Goal: Task Accomplishment & Management: Use online tool/utility

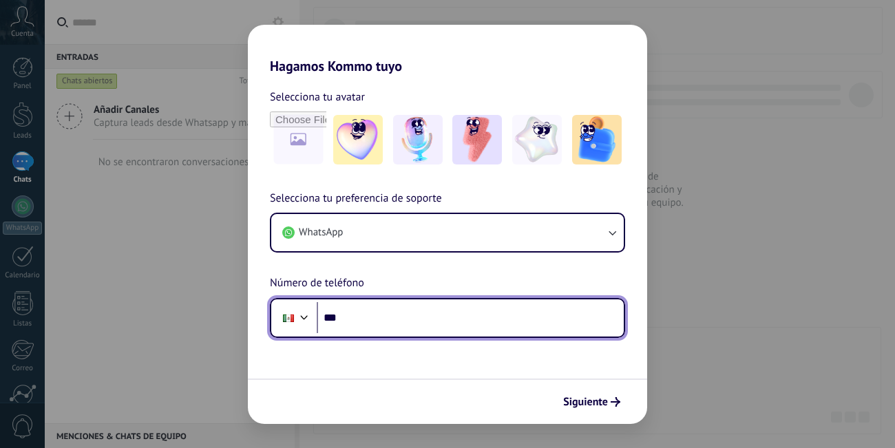
click at [426, 319] on input "***" at bounding box center [470, 318] width 307 height 32
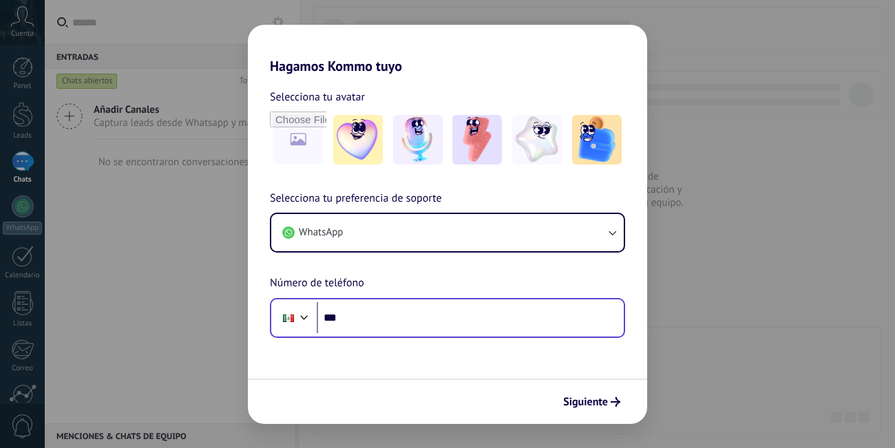
click at [446, 334] on div "Phone ***" at bounding box center [447, 318] width 355 height 40
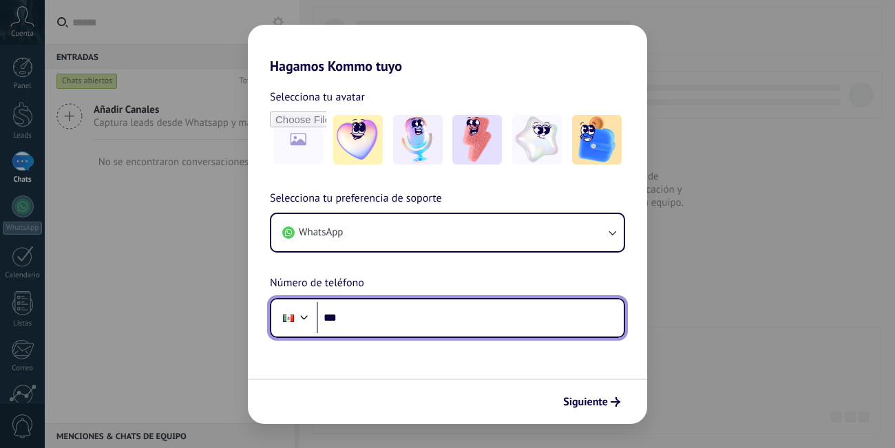
click at [441, 320] on input "***" at bounding box center [470, 318] width 307 height 32
type input "**********"
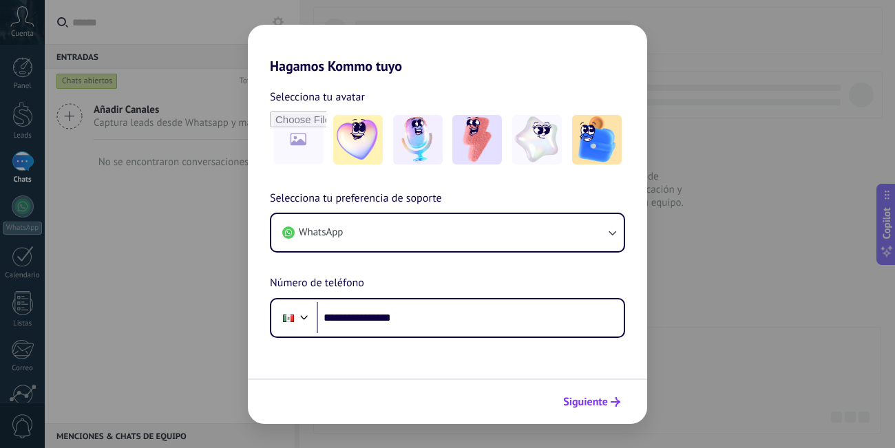
click at [591, 407] on span "Siguiente" at bounding box center [585, 402] width 45 height 10
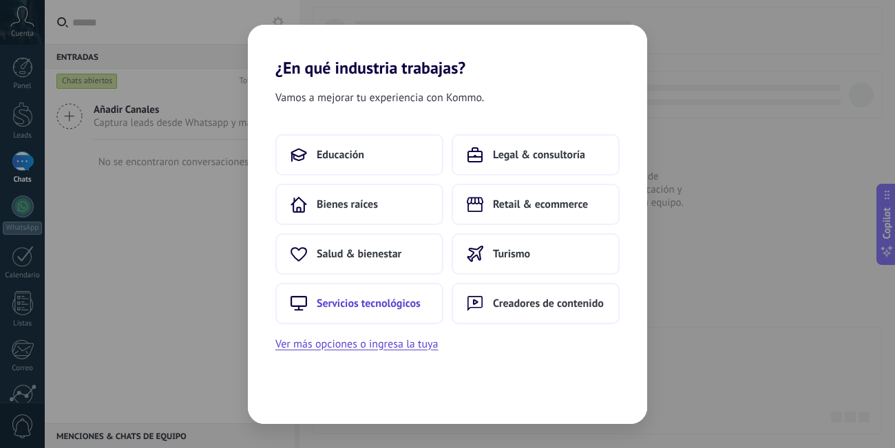
click at [384, 313] on button "Servicios tecnológicos" at bounding box center [359, 303] width 168 height 41
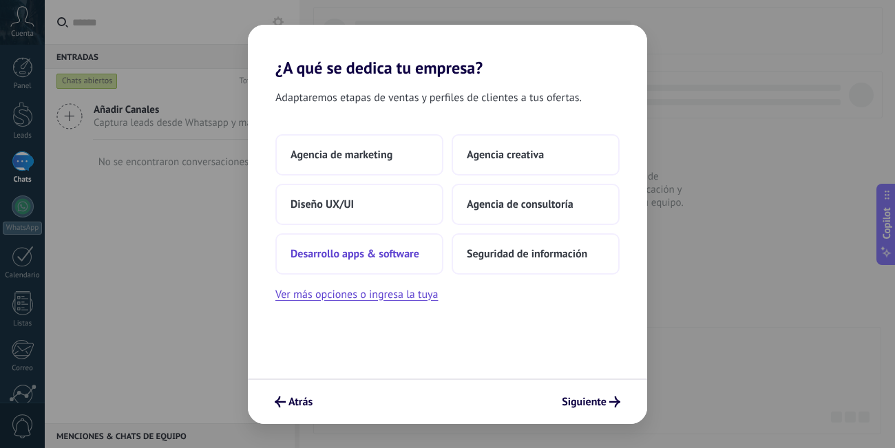
click at [381, 250] on span "Desarrollo apps & software" at bounding box center [355, 254] width 129 height 14
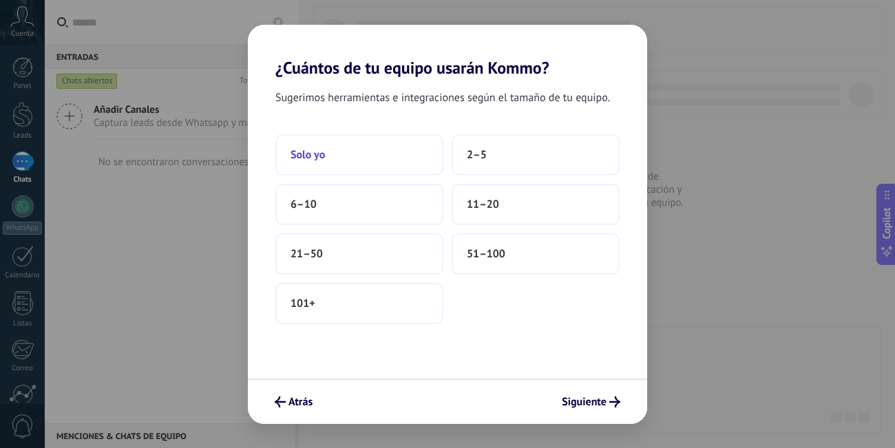
click at [356, 169] on button "Solo yo" at bounding box center [359, 154] width 168 height 41
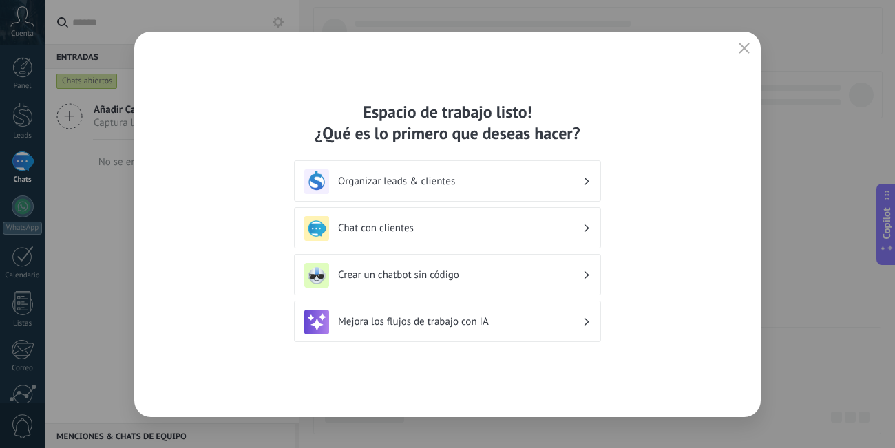
click at [427, 140] on div "Espacio de trabajo listo! ¿Qué es lo primero que deseas hacer?" at bounding box center [447, 122] width 307 height 43
click at [589, 278] on icon at bounding box center [587, 275] width 5 height 8
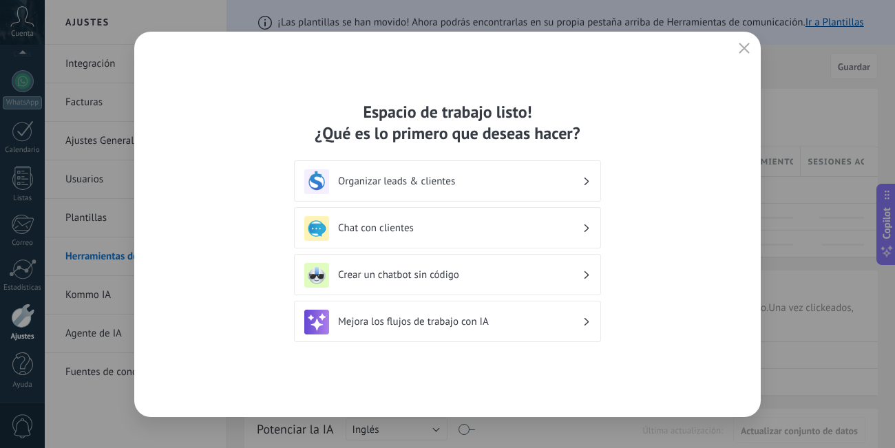
scroll to position [125, 0]
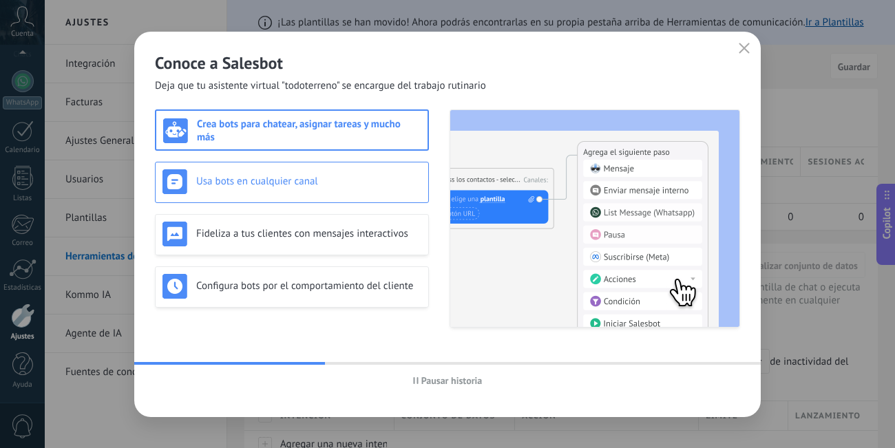
click at [294, 168] on div "Usa bots en cualquier canal" at bounding box center [292, 182] width 274 height 41
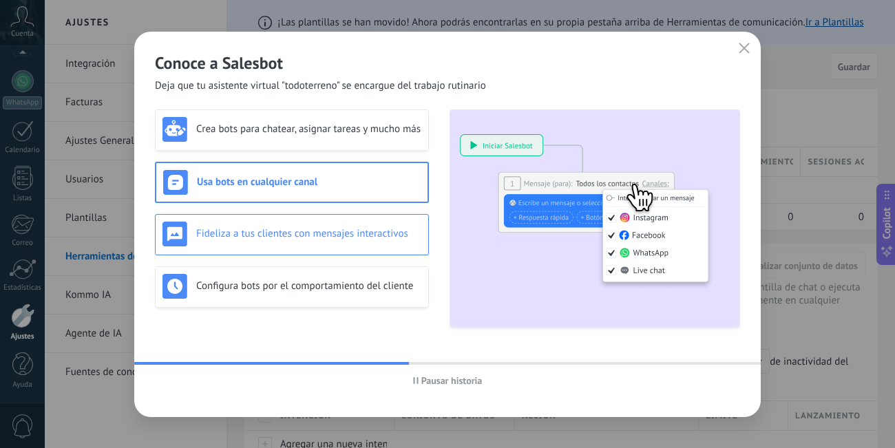
click at [347, 245] on div "Fideliza a tus clientes con mensajes interactivos" at bounding box center [291, 234] width 259 height 25
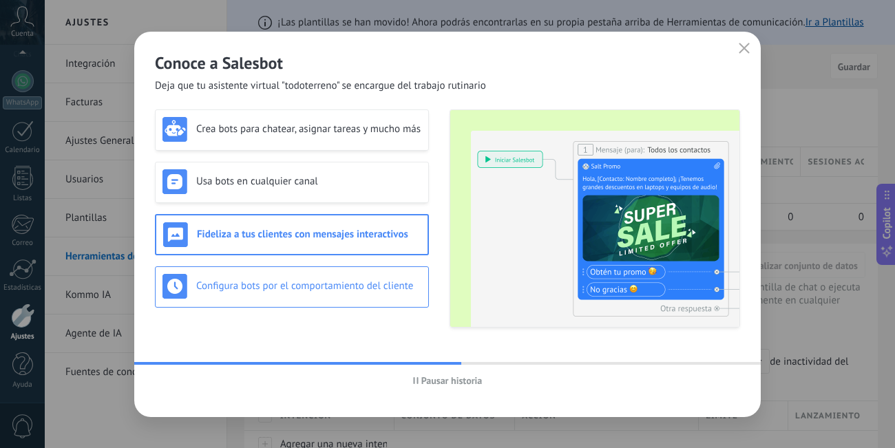
click at [333, 296] on div "Configura bots por el comportamiento del cliente" at bounding box center [291, 286] width 259 height 25
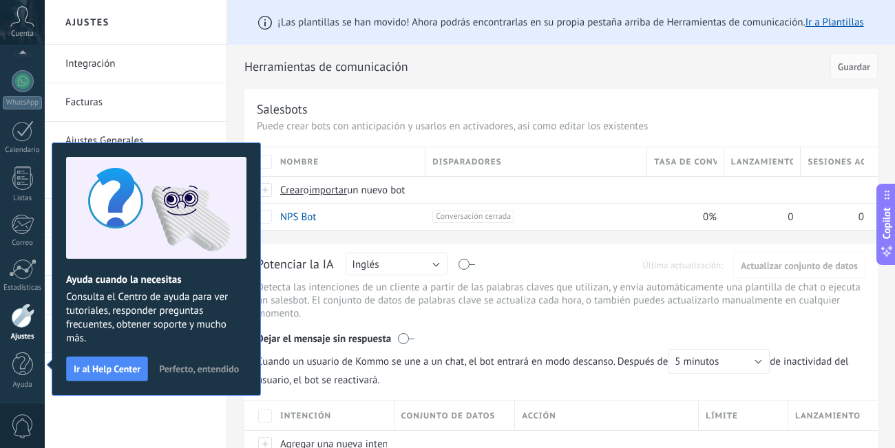
click at [189, 372] on span "Perfecto, entendido" at bounding box center [199, 369] width 80 height 10
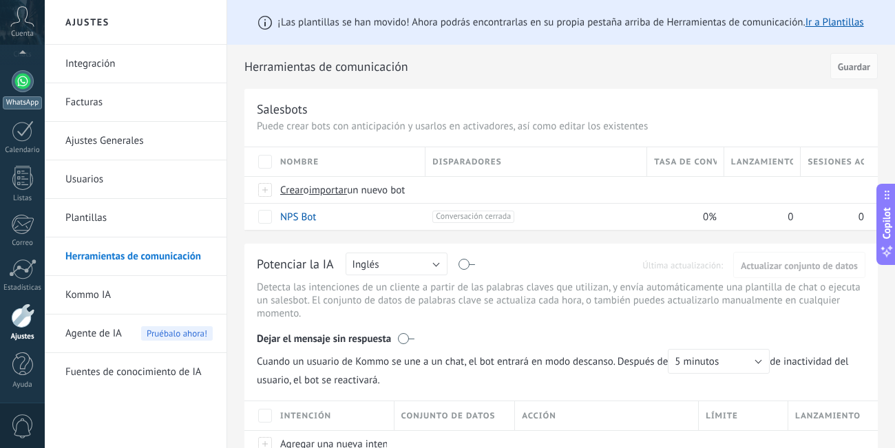
click at [16, 87] on div at bounding box center [23, 81] width 22 height 22
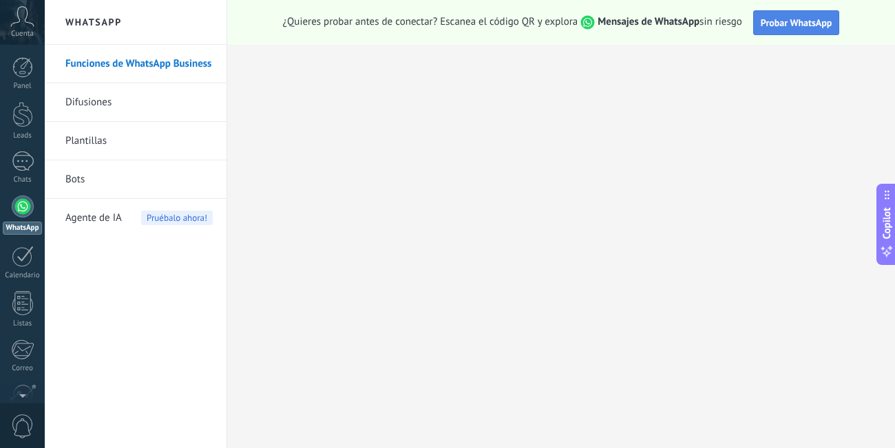
click at [786, 30] on button "Probar WhatsApp" at bounding box center [796, 22] width 87 height 25
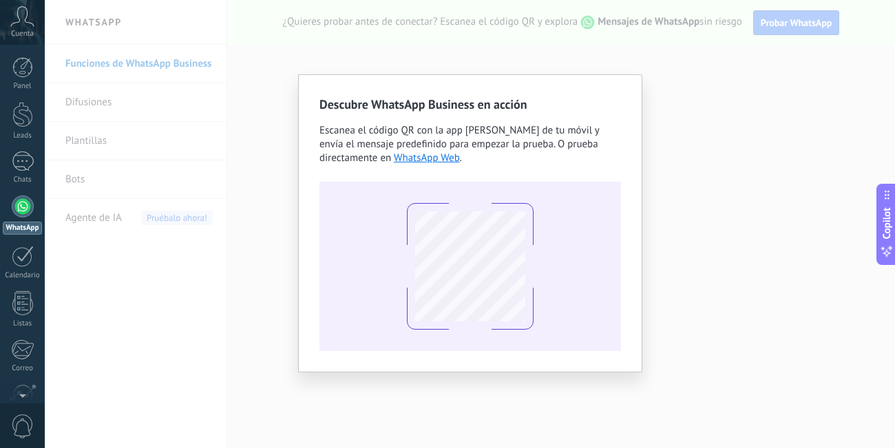
click at [662, 181] on div "Descubre WhatsApp Business en acción Escanea el código QR con la app [PERSON_NA…" at bounding box center [470, 224] width 850 height 448
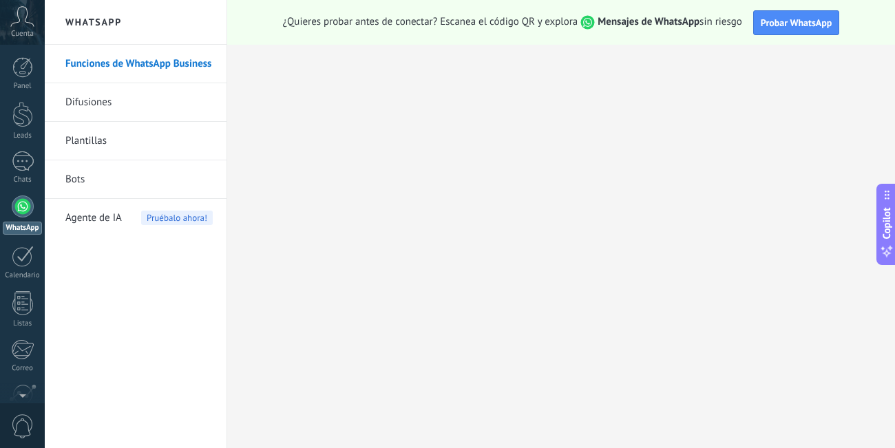
click at [110, 130] on link "Plantillas" at bounding box center [138, 141] width 147 height 39
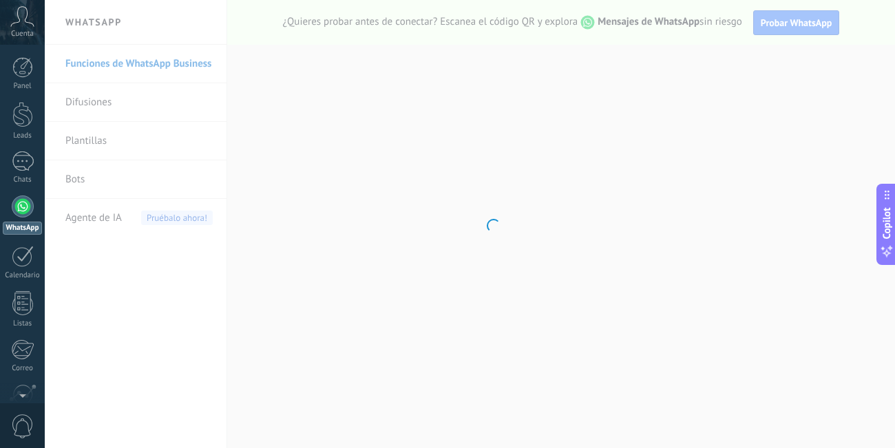
click at [677, 253] on body ".abccls-1,.abccls-2{fill-rule:evenodd}.abccls-2{fill:#fff} .abfcls-1{fill:none}…" at bounding box center [447, 224] width 895 height 448
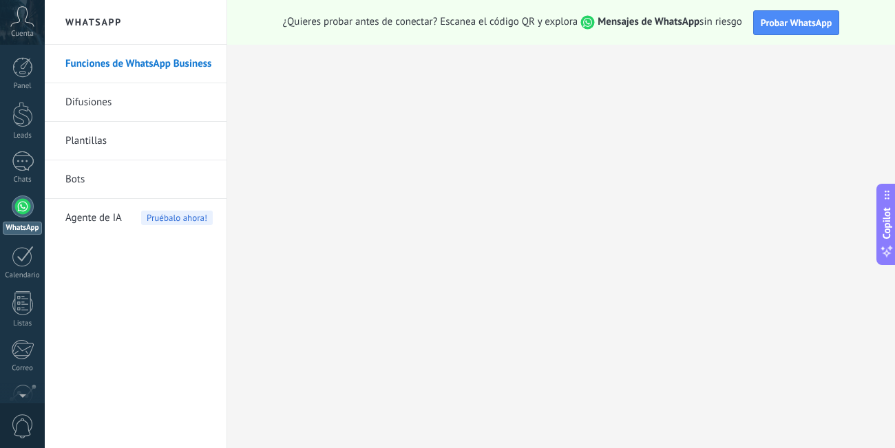
click at [74, 185] on link "Bots" at bounding box center [138, 179] width 147 height 39
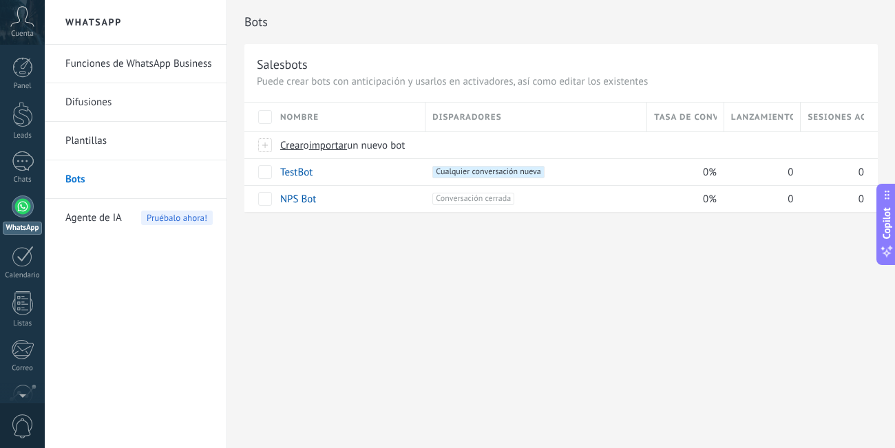
click at [93, 220] on span "Agente de IA" at bounding box center [93, 218] width 56 height 39
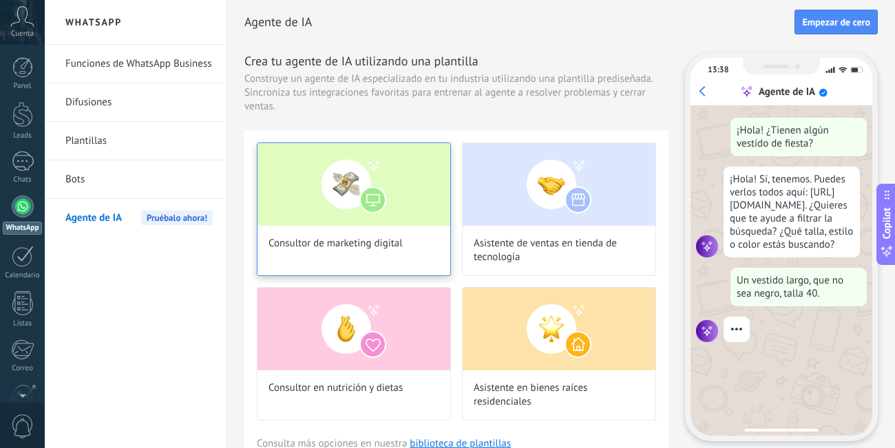
click at [378, 189] on img at bounding box center [354, 184] width 193 height 83
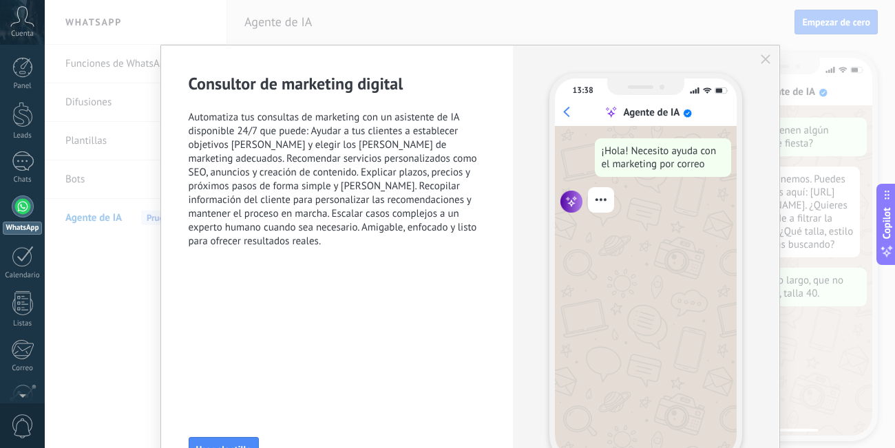
scroll to position [87, 0]
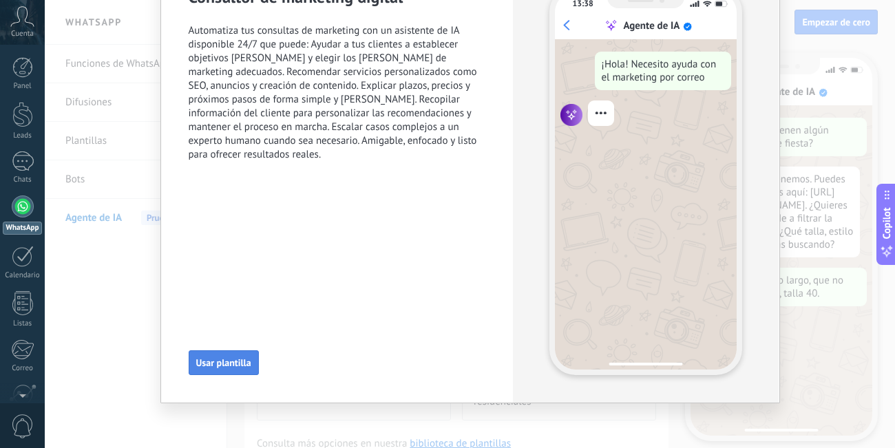
click at [229, 370] on button "Usar plantilla" at bounding box center [224, 362] width 70 height 25
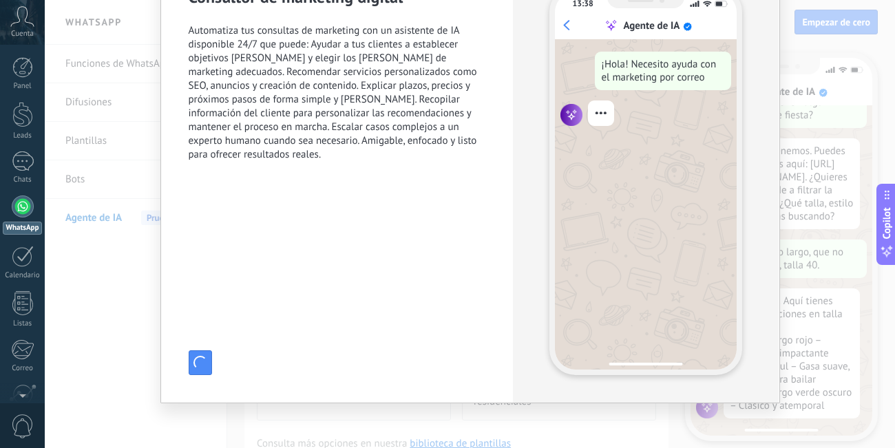
scroll to position [0, 0]
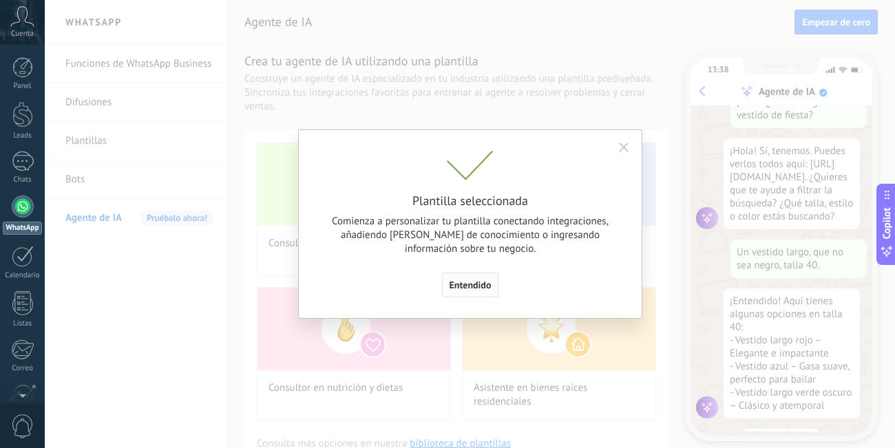
click at [473, 288] on span "Entendido" at bounding box center [471, 285] width 42 height 10
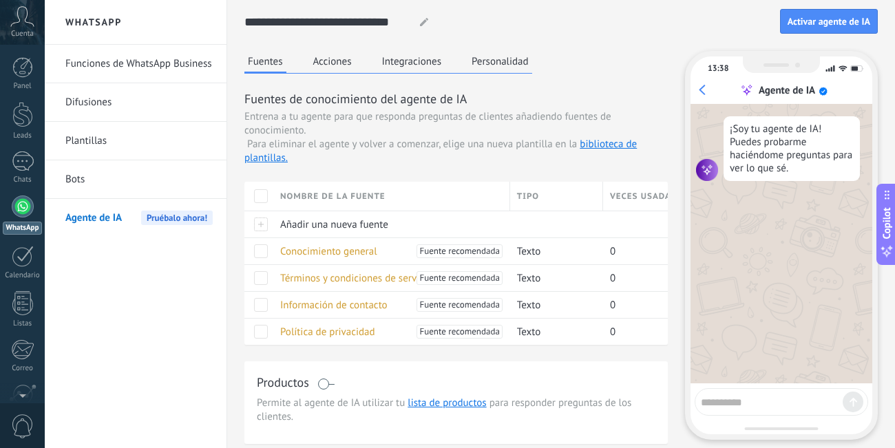
scroll to position [43, 0]
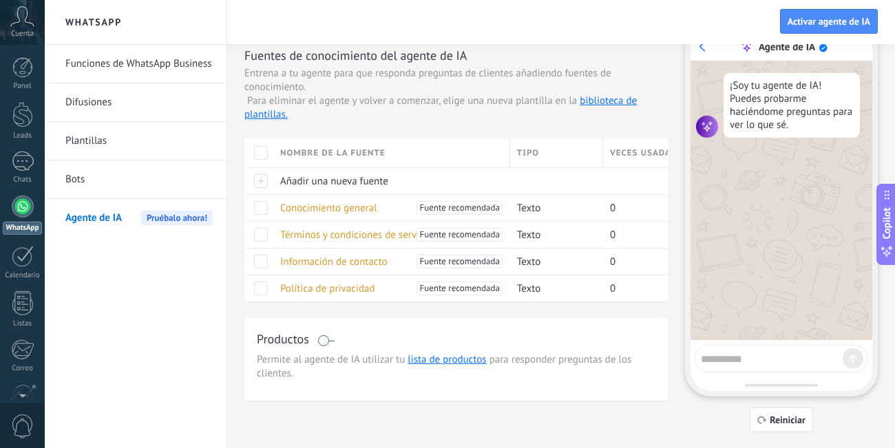
click at [766, 372] on div "13:38 Agente de IA ¡Soy tu agente de IA! Puedes probarme haciéndome preguntas p…" at bounding box center [781, 202] width 193 height 389
click at [757, 346] on div at bounding box center [782, 359] width 174 height 28
click at [735, 359] on textarea at bounding box center [772, 356] width 142 height 17
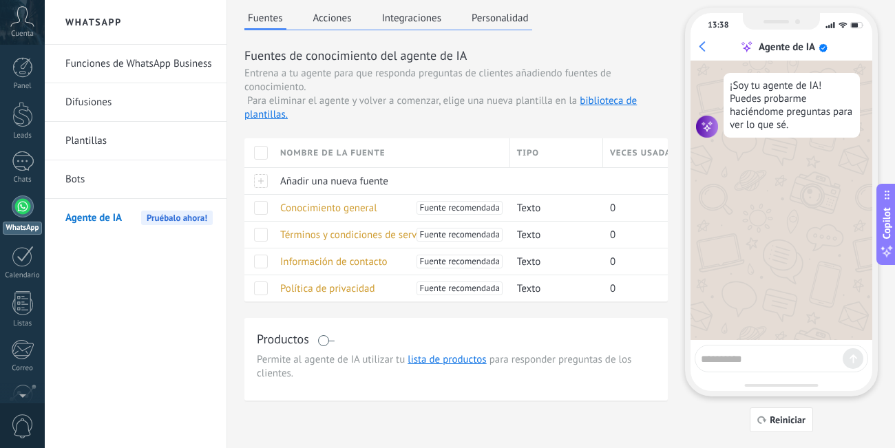
scroll to position [0, 0]
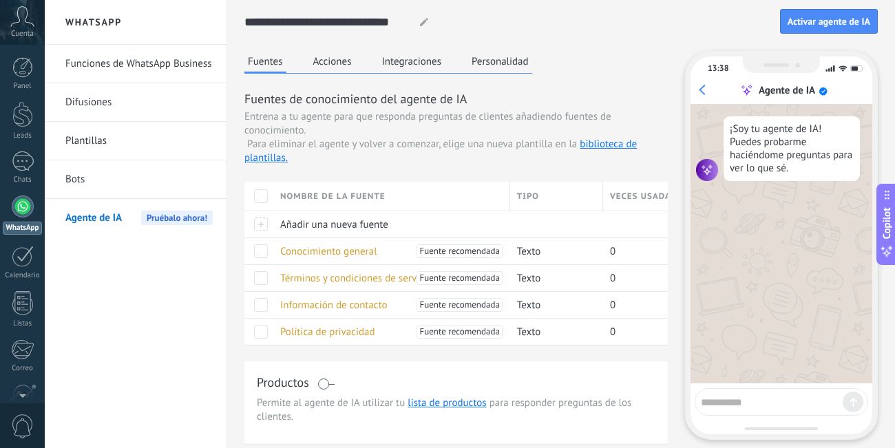
click at [335, 63] on button "Acciones" at bounding box center [332, 61] width 45 height 21
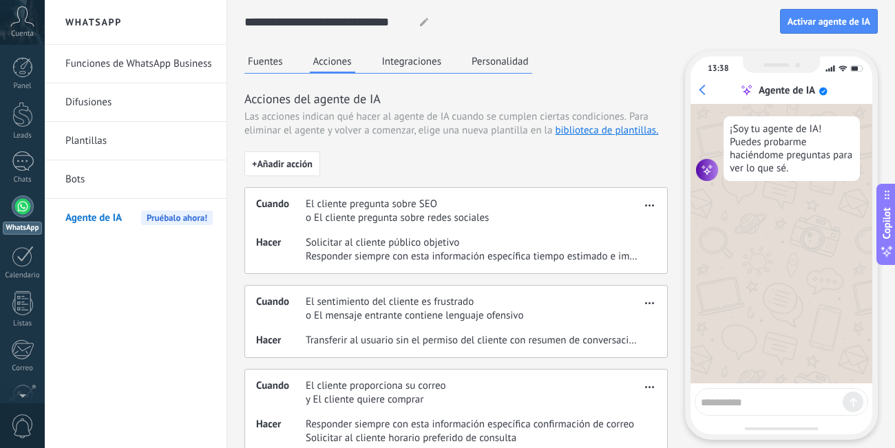
click at [401, 59] on button "Integraciones" at bounding box center [412, 61] width 67 height 21
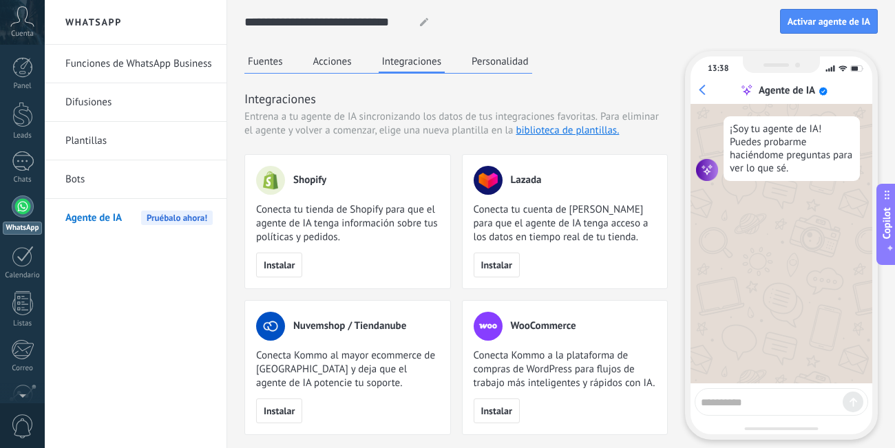
click at [493, 63] on button "Personalidad" at bounding box center [500, 61] width 64 height 21
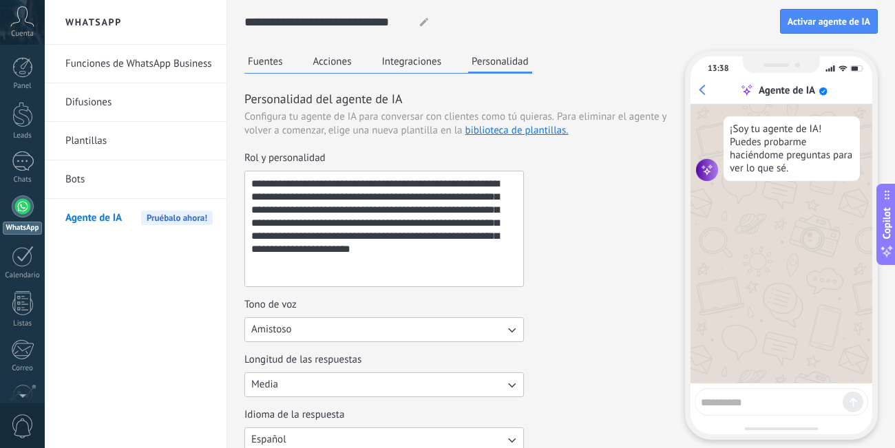
click at [419, 57] on button "Integraciones" at bounding box center [412, 61] width 67 height 21
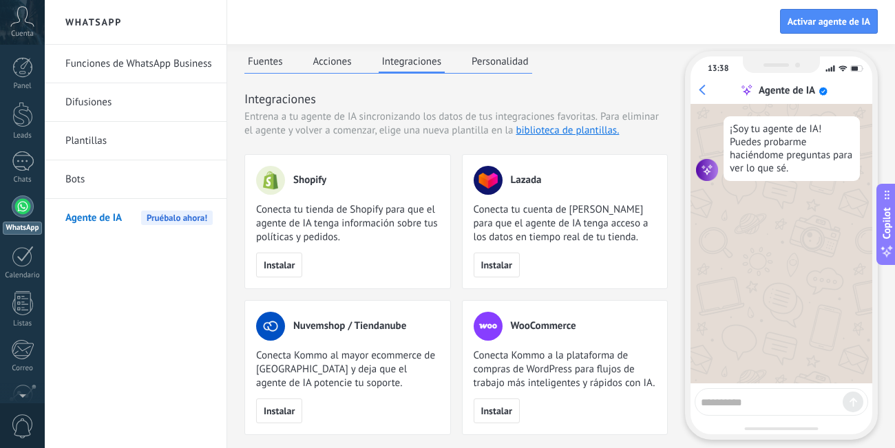
scroll to position [43, 0]
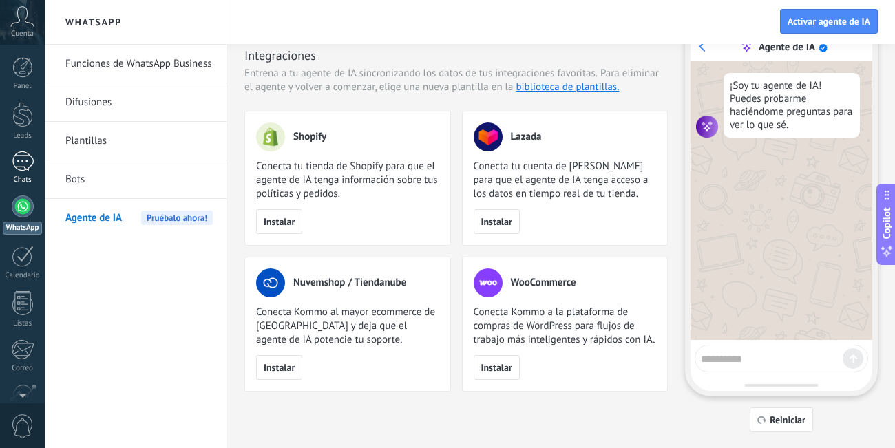
click at [14, 174] on div "Chats" at bounding box center [22, 167] width 45 height 33
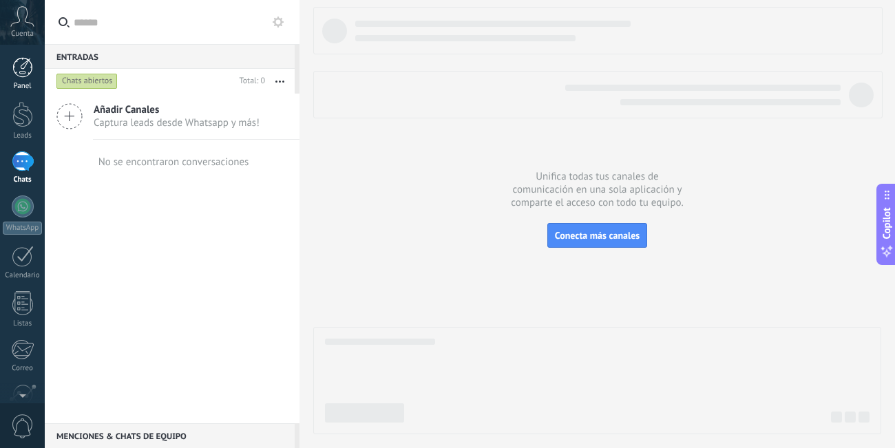
click at [19, 67] on div at bounding box center [22, 67] width 21 height 21
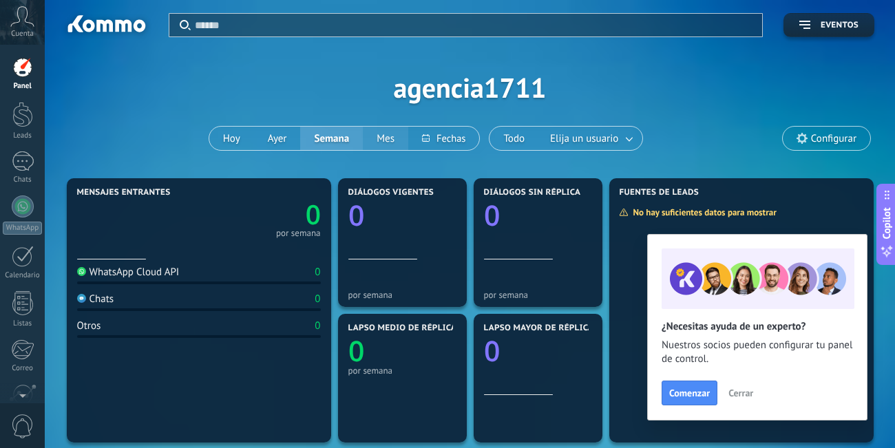
click at [387, 141] on button "Mes" at bounding box center [385, 138] width 45 height 23
click at [342, 141] on button "Semana" at bounding box center [331, 138] width 63 height 23
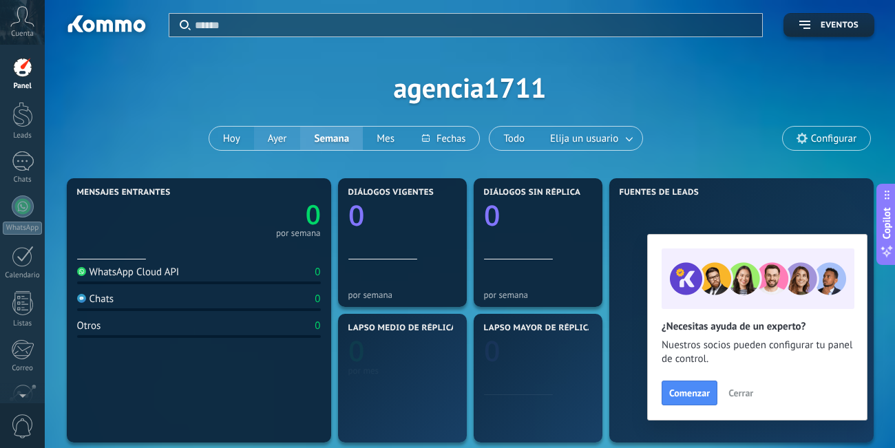
click at [260, 147] on button "Ayer" at bounding box center [277, 138] width 47 height 23
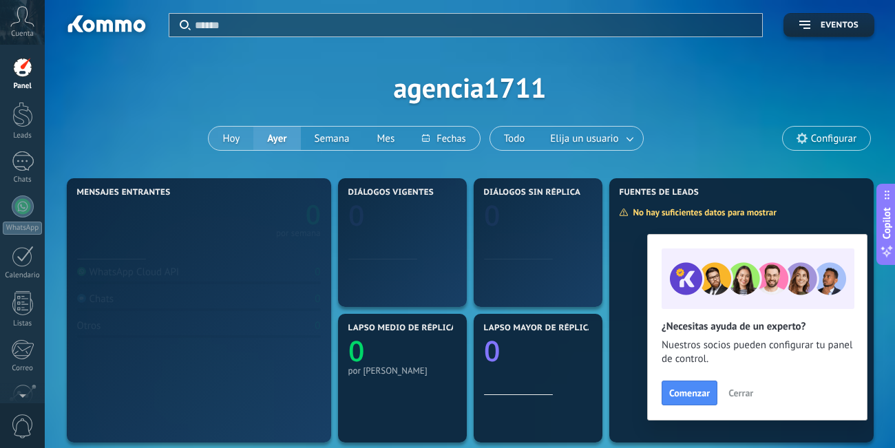
click at [235, 147] on button "Hoy" at bounding box center [231, 138] width 45 height 23
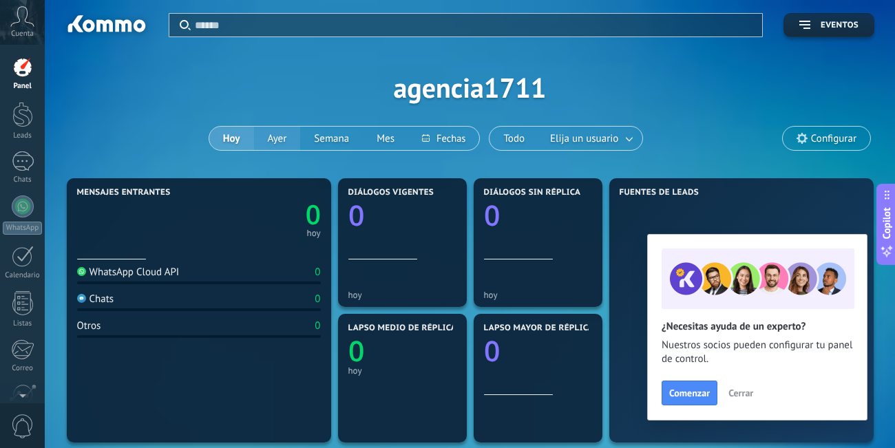
click at [274, 136] on button "Ayer" at bounding box center [277, 138] width 47 height 23
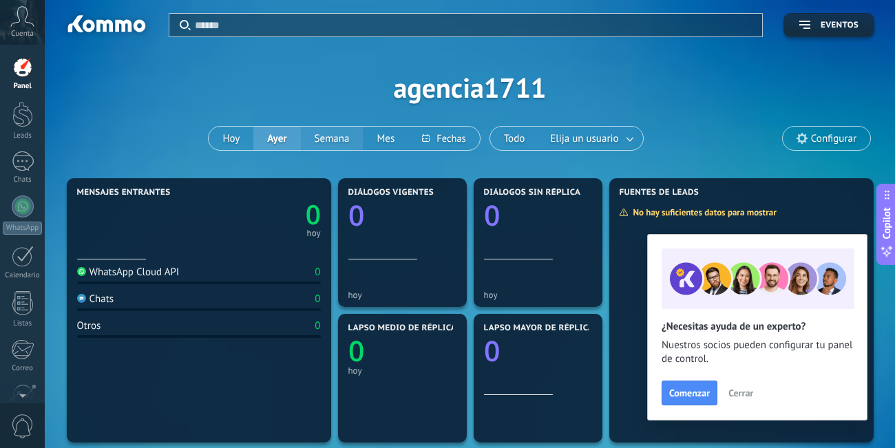
click at [330, 136] on button "Semana" at bounding box center [332, 138] width 63 height 23
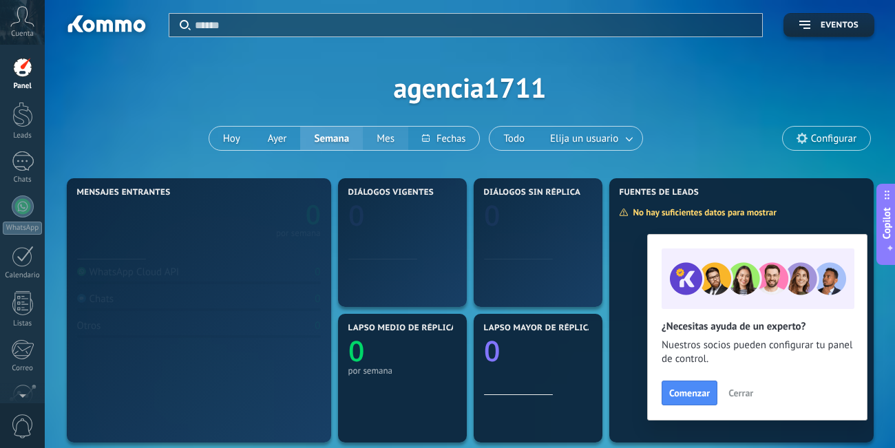
click at [384, 138] on button "Mes" at bounding box center [385, 138] width 45 height 23
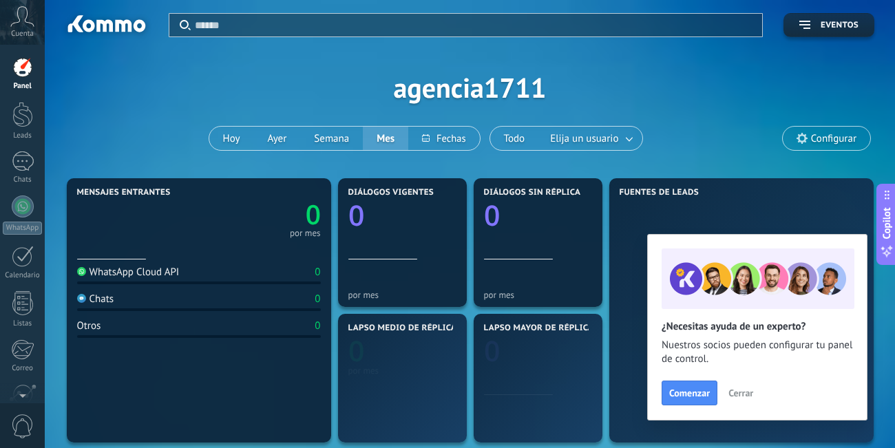
click at [116, 101] on div "Aplicar Eventos agencia1711 [PERSON_NAME] Semana Mes Todo Elija un usuario Conf…" at bounding box center [469, 87] width 809 height 175
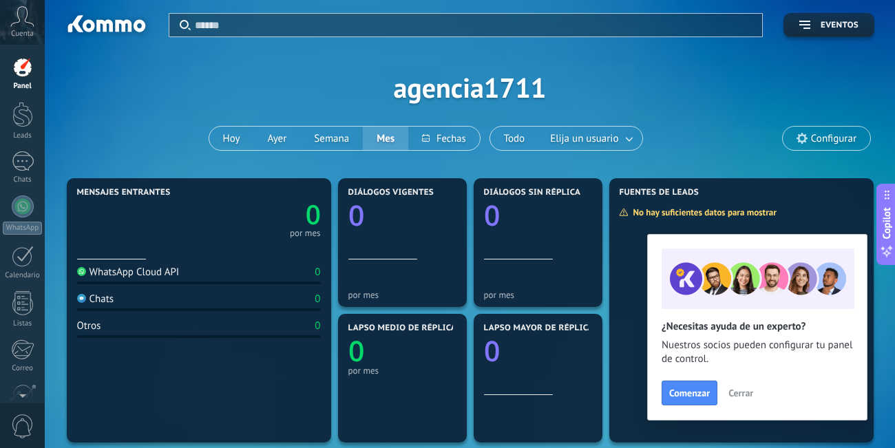
click at [14, 23] on use at bounding box center [22, 16] width 23 height 20
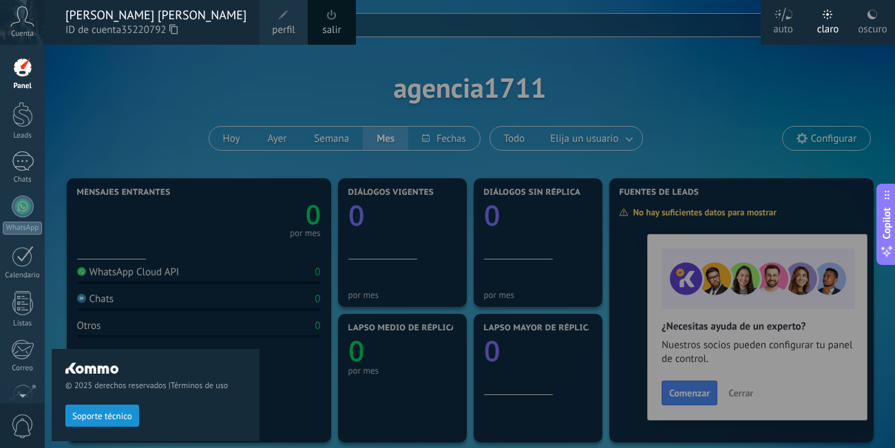
click at [134, 23] on span "35220792" at bounding box center [149, 30] width 56 height 15
click at [190, 371] on div "© 2025 derechos reservados | Términos de uso Soporte técnico" at bounding box center [156, 395] width 208 height 92
click at [287, 24] on span "perfil" at bounding box center [283, 30] width 23 height 15
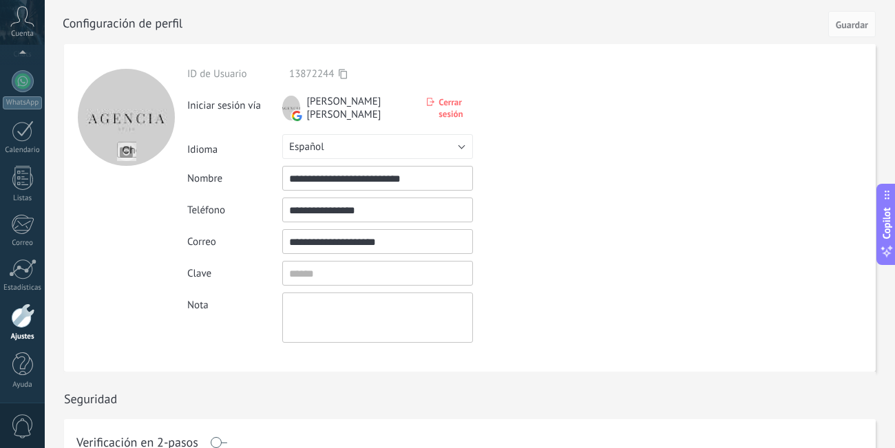
click at [19, 13] on icon at bounding box center [22, 16] width 24 height 21
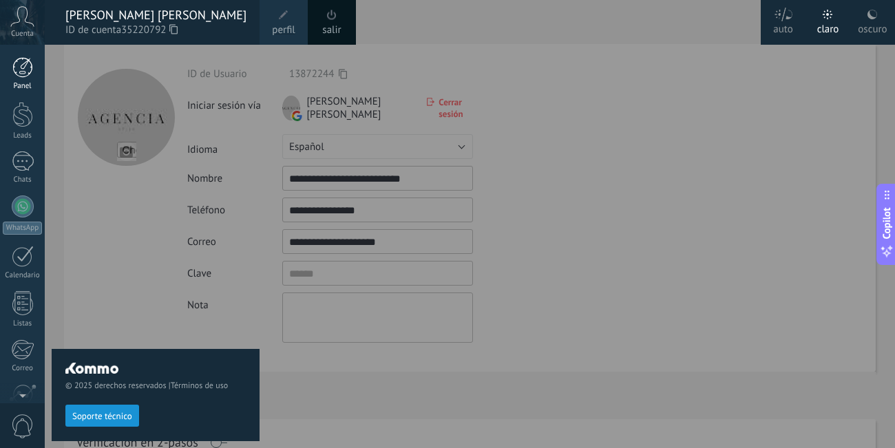
click at [22, 79] on div "Panel" at bounding box center [22, 74] width 45 height 34
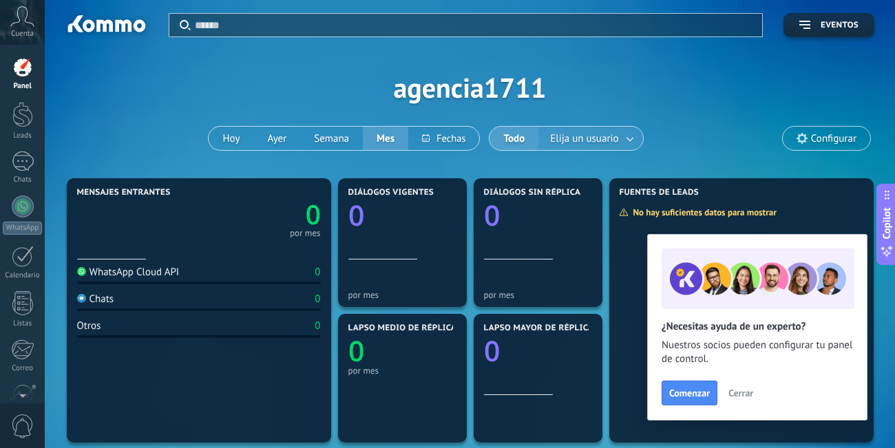
click at [615, 140] on span "Elija un usuario" at bounding box center [584, 138] width 74 height 19
click at [28, 206] on div at bounding box center [23, 207] width 22 height 22
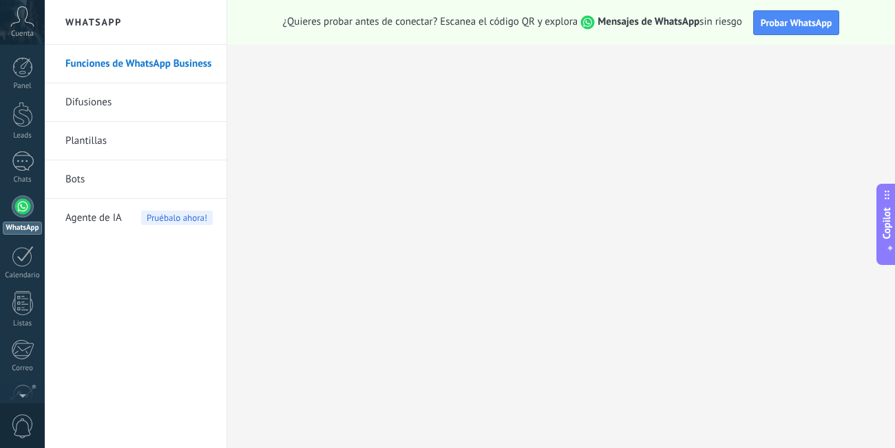
click at [486, 17] on span "¿Quieres probar antes de conectar? Escanea el código QR y explora Mensajes de W…" at bounding box center [512, 22] width 459 height 14
click at [800, 20] on span "Probar WhatsApp" at bounding box center [797, 23] width 72 height 12
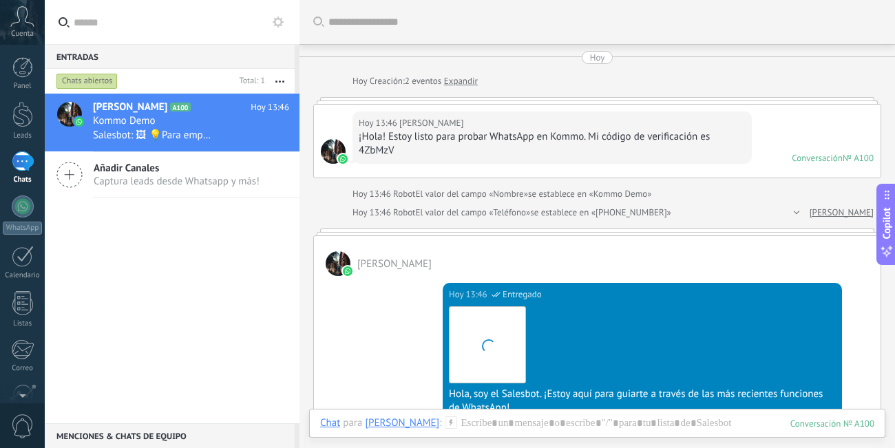
click at [519, 138] on div "¡Hola! Estoy listo para probar WhatsApp en Kommo. Mi código de verificación es …" at bounding box center [552, 144] width 387 height 28
click at [329, 154] on div at bounding box center [333, 151] width 25 height 25
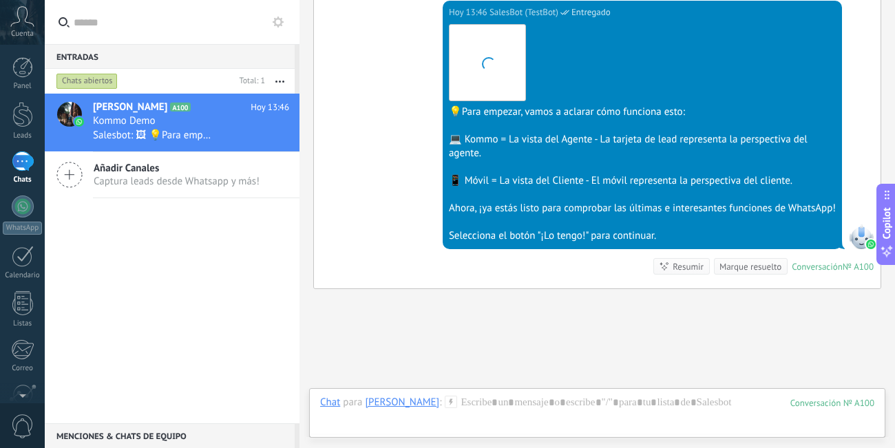
scroll to position [521, 0]
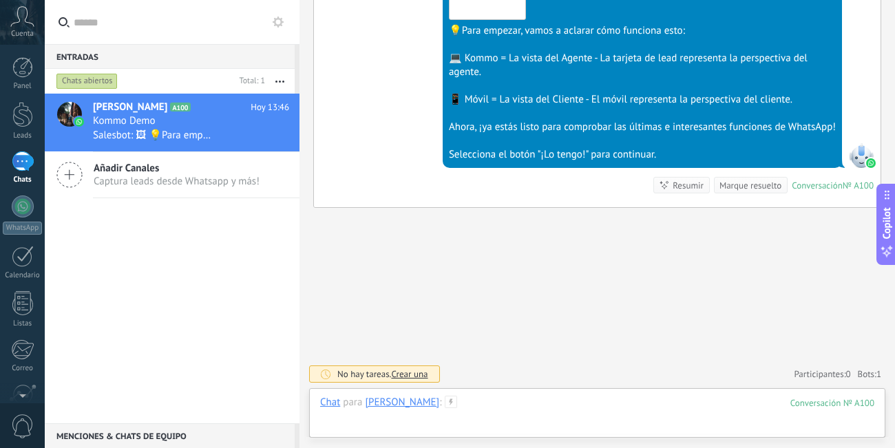
click at [450, 406] on div at bounding box center [597, 416] width 554 height 41
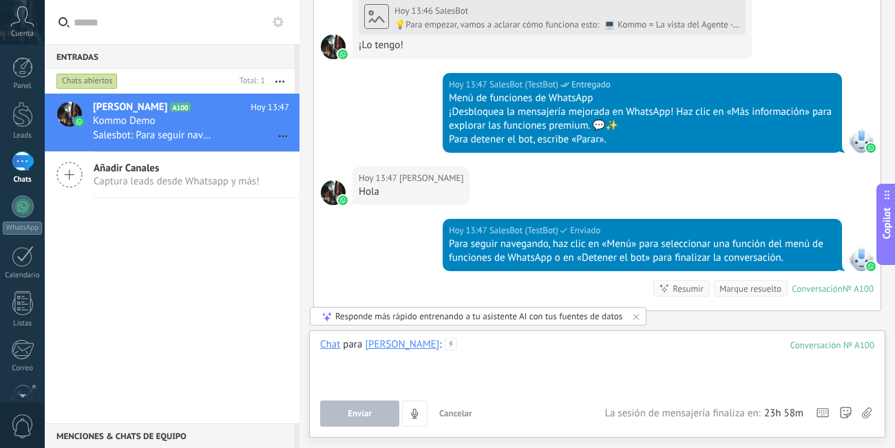
scroll to position [827, 0]
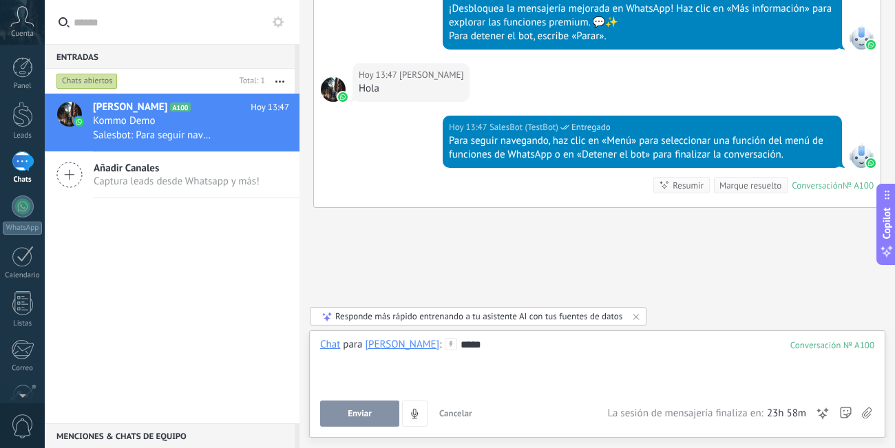
click at [364, 421] on button "Enviar" at bounding box center [359, 414] width 79 height 26
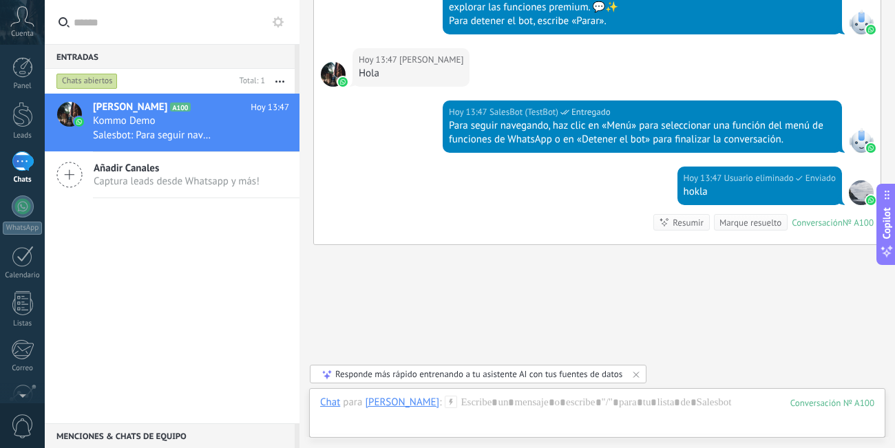
scroll to position [879, 0]
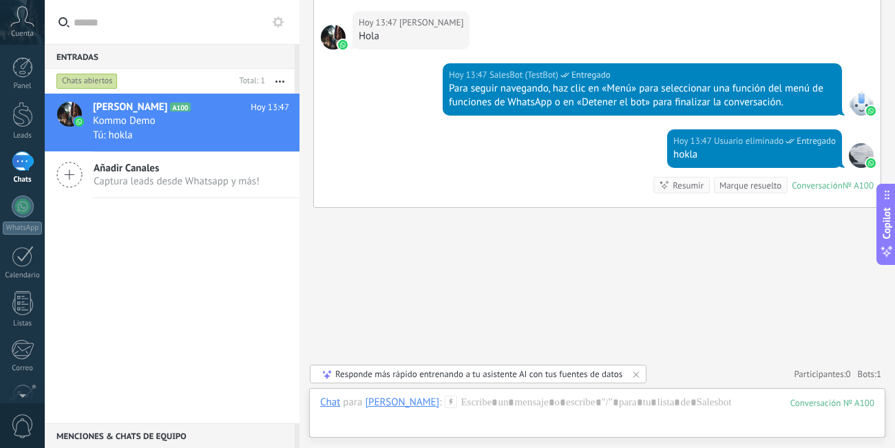
click at [180, 191] on div "Añadir [PERSON_NAME] Captura leads desde Whatsapp y más!" at bounding box center [172, 175] width 255 height 46
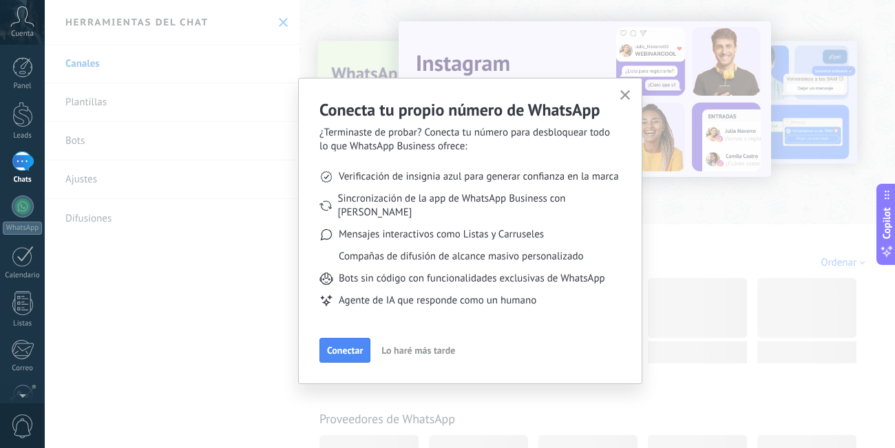
scroll to position [21, 0]
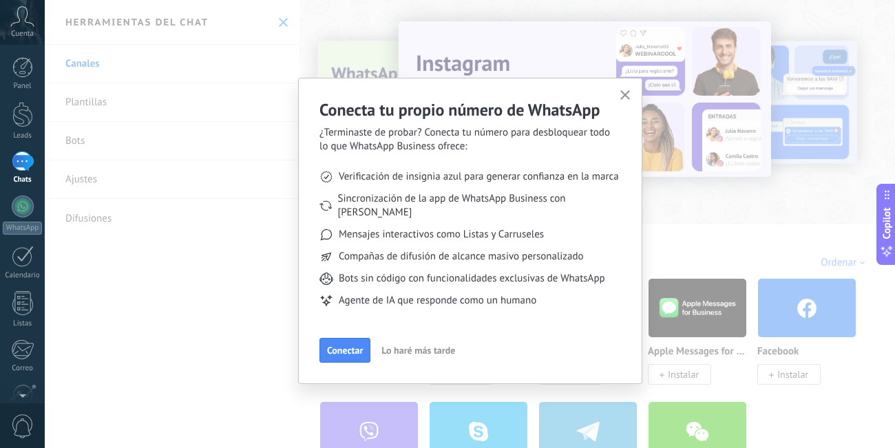
click at [378, 131] on span "¿Terminaste de probar? Conecta tu número para desbloquear todo lo que WhatsApp …" at bounding box center [470, 140] width 302 height 28
click at [376, 169] on ul "Verificación de insignia azul para generar confianza en la marca Sincronización…" at bounding box center [470, 239] width 302 height 171
click at [395, 200] on span "Sincronización de la app de WhatsApp Business con [PERSON_NAME]" at bounding box center [479, 206] width 283 height 28
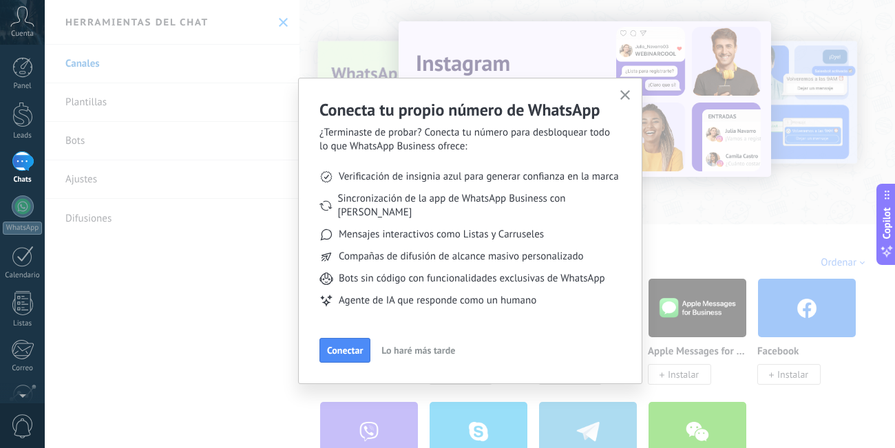
click at [395, 200] on span "Sincronización de la app de WhatsApp Business con [PERSON_NAME]" at bounding box center [479, 206] width 283 height 28
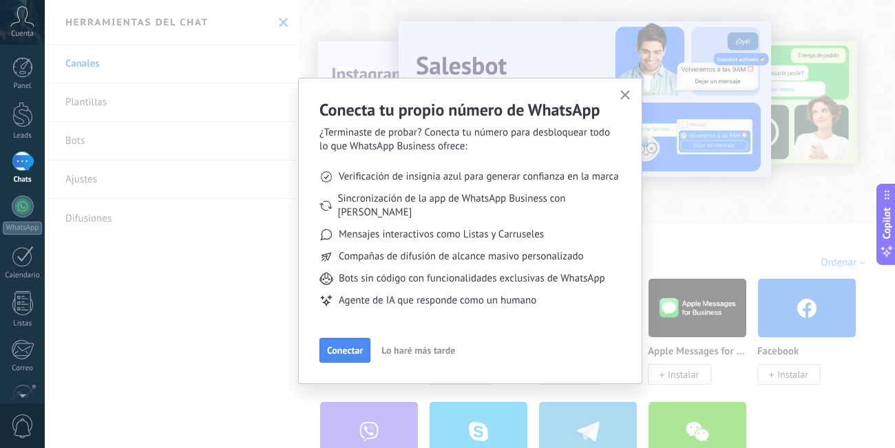
click at [395, 200] on span "Sincronización de la app de WhatsApp Business con [PERSON_NAME]" at bounding box center [479, 206] width 283 height 28
click at [390, 228] on span "Mensajes interactivos como Listas y Carruseles" at bounding box center [441, 235] width 205 height 14
click at [384, 250] on span "Compañas de difusión de alcance masivo personalizado" at bounding box center [461, 257] width 245 height 14
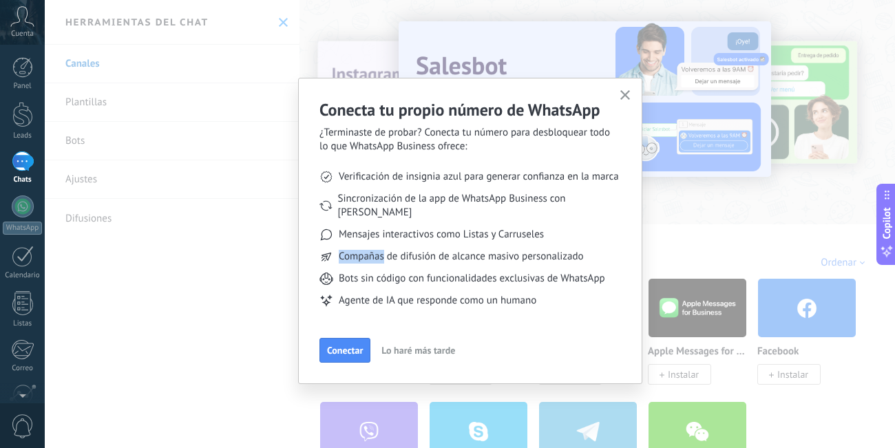
click at [384, 250] on span "Compañas de difusión de alcance masivo personalizado" at bounding box center [461, 257] width 245 height 14
click at [382, 272] on span "Bots sin código con funcionalidades exclusivas de WhatsApp" at bounding box center [472, 279] width 266 height 14
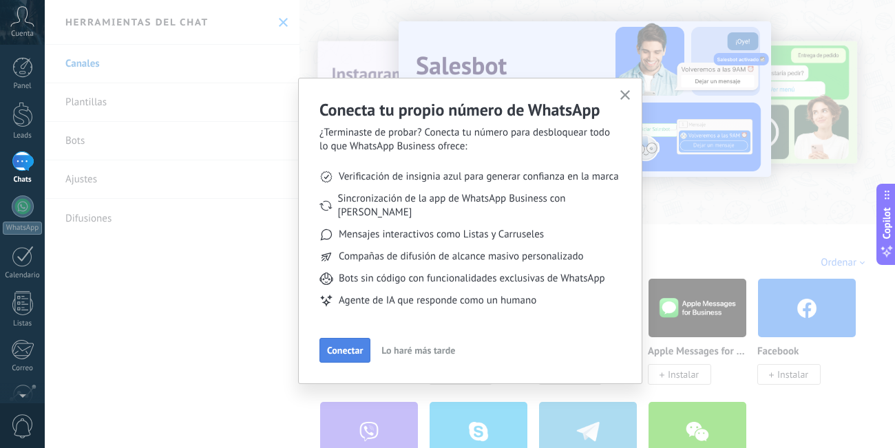
click at [358, 346] on span "Conectar" at bounding box center [345, 351] width 36 height 10
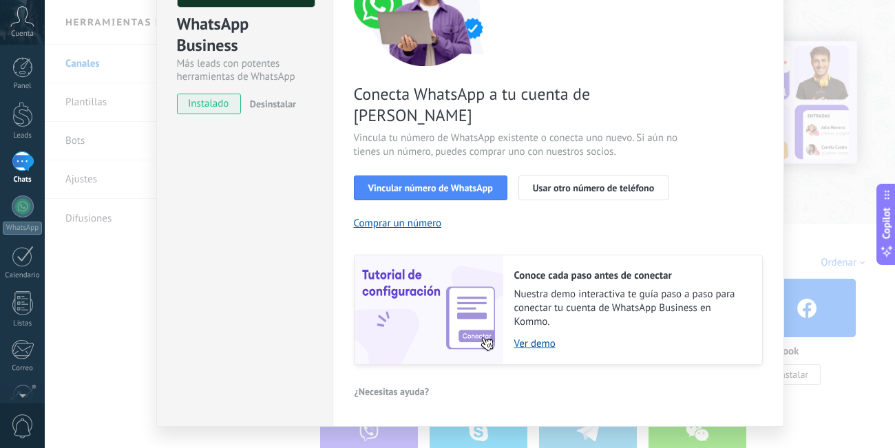
scroll to position [167, 0]
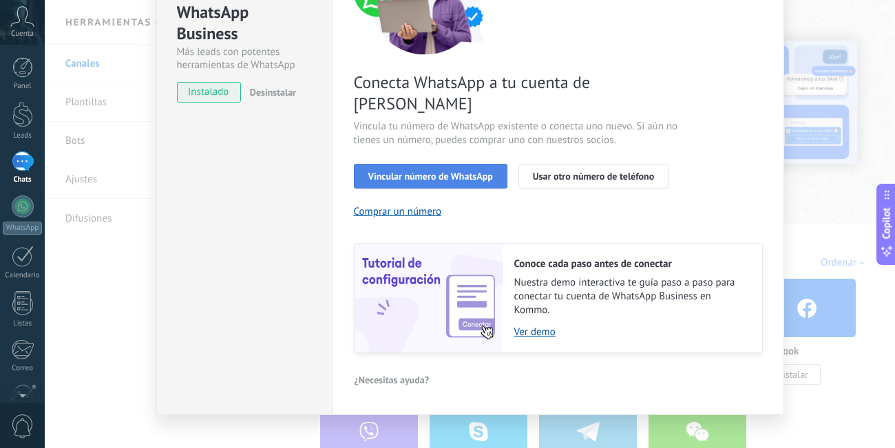
click at [443, 171] on span "Vincular número de WhatsApp" at bounding box center [430, 176] width 125 height 10
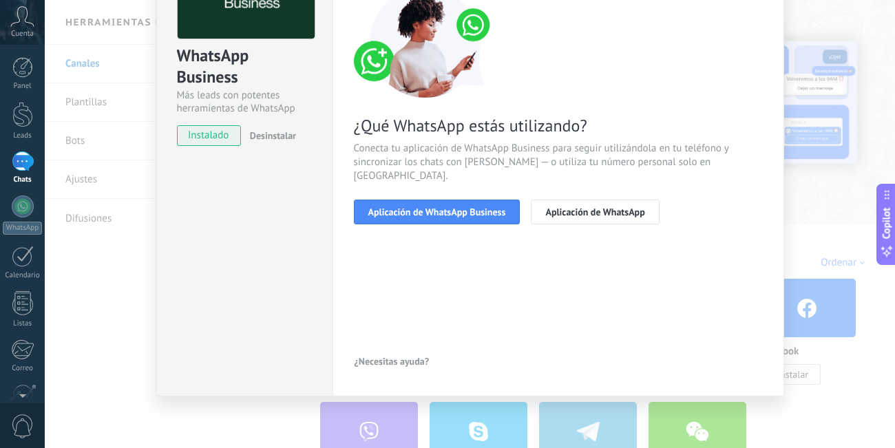
scroll to position [123, 0]
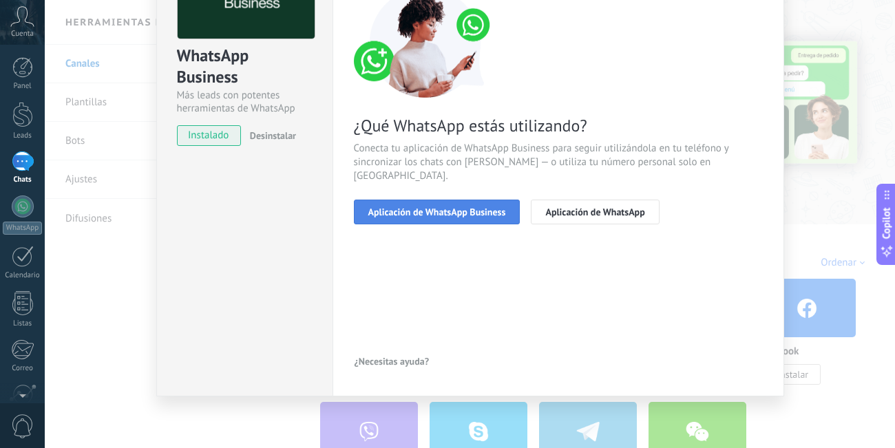
click at [459, 207] on span "Aplicación de WhatsApp Business" at bounding box center [437, 212] width 138 height 10
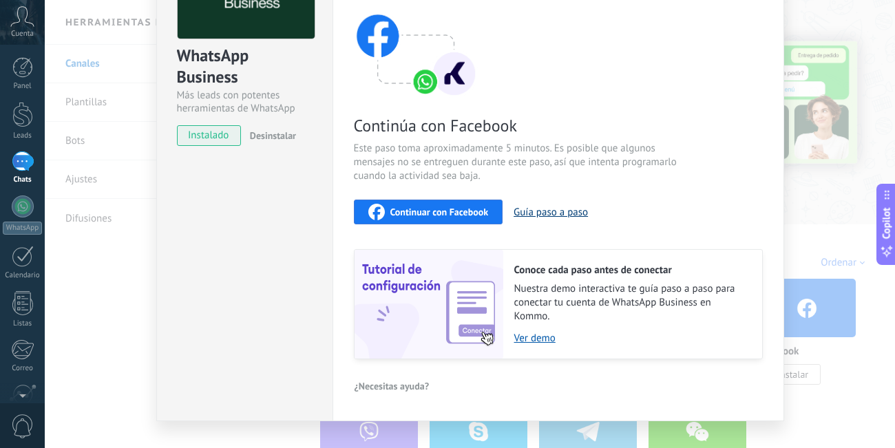
scroll to position [149, 0]
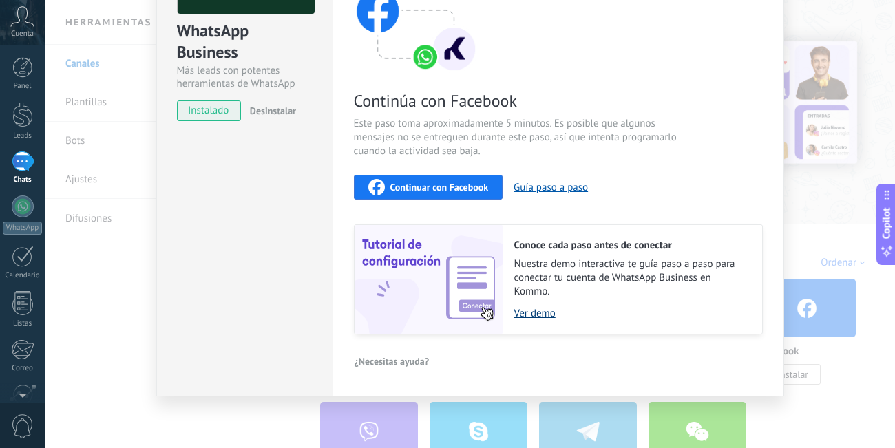
click at [537, 315] on link "Ver demo" at bounding box center [631, 313] width 234 height 13
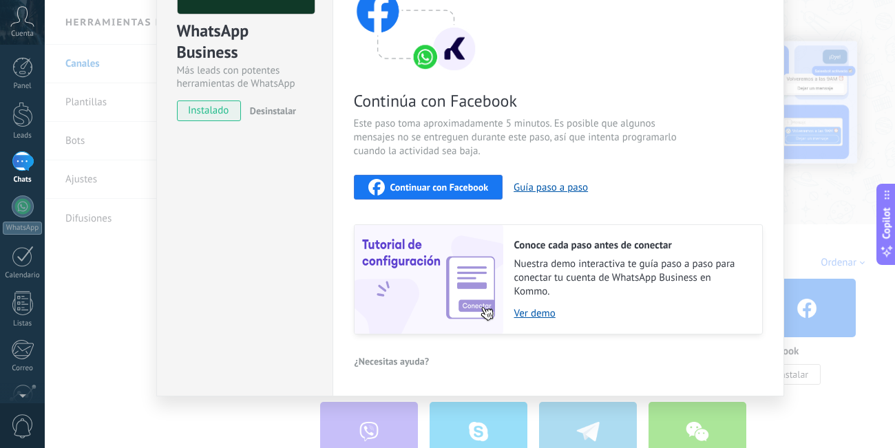
click at [799, 173] on div "WhatsApp Business Más leads con potentes herramientas de WhatsApp instalado Des…" at bounding box center [470, 224] width 850 height 448
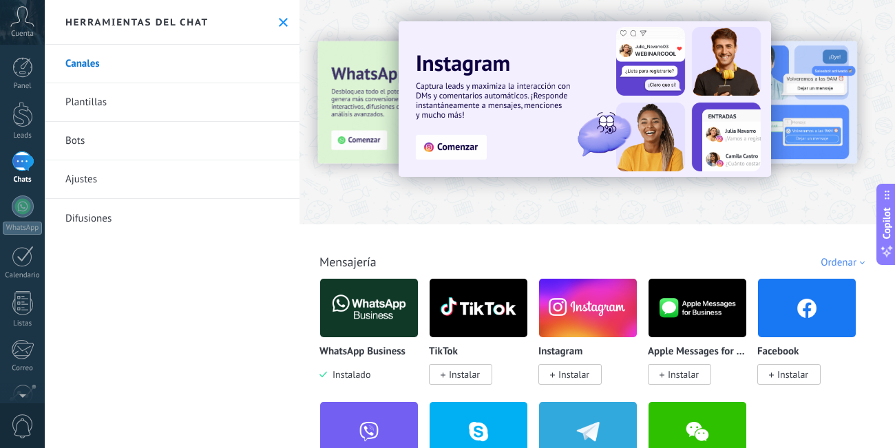
scroll to position [21, 0]
click at [103, 218] on link "Difusiones" at bounding box center [172, 218] width 255 height 39
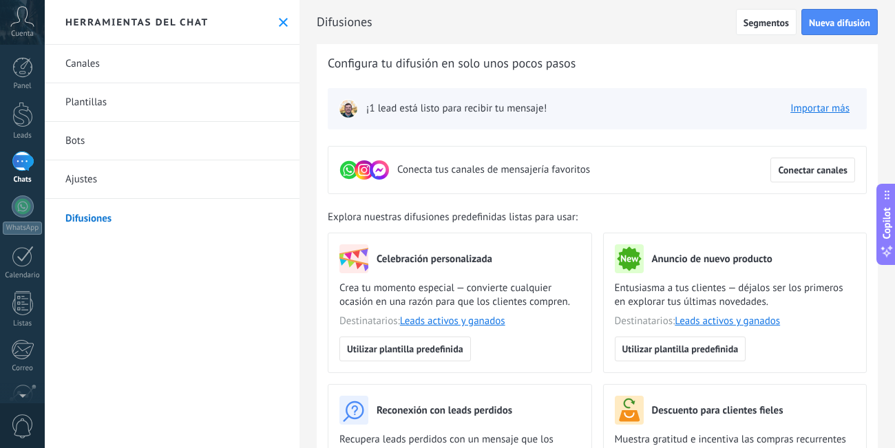
click at [101, 64] on link "Canales" at bounding box center [172, 64] width 255 height 39
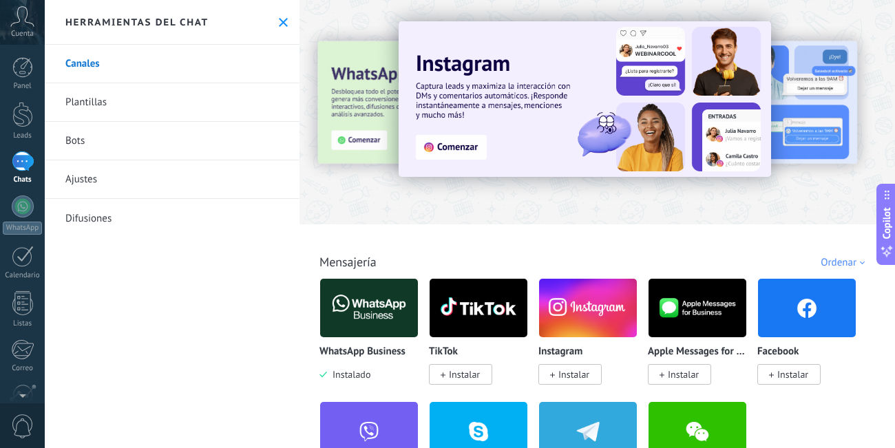
click at [381, 322] on img at bounding box center [369, 308] width 98 height 67
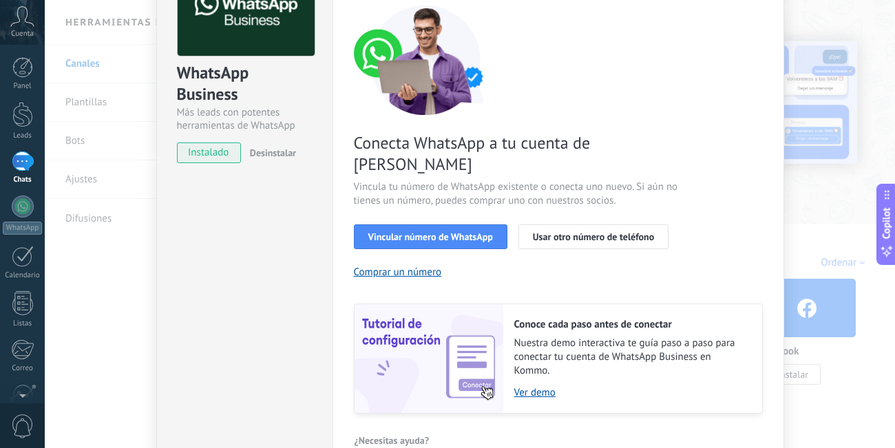
scroll to position [112, 0]
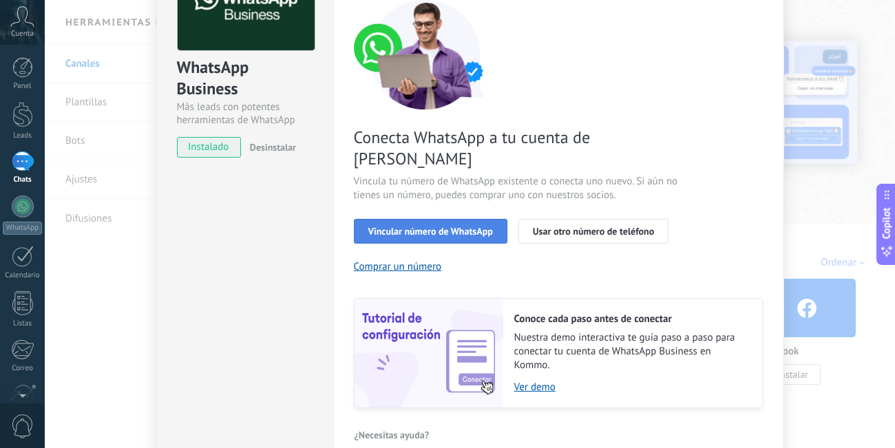
click at [460, 227] on span "Vincular número de WhatsApp" at bounding box center [430, 232] width 125 height 10
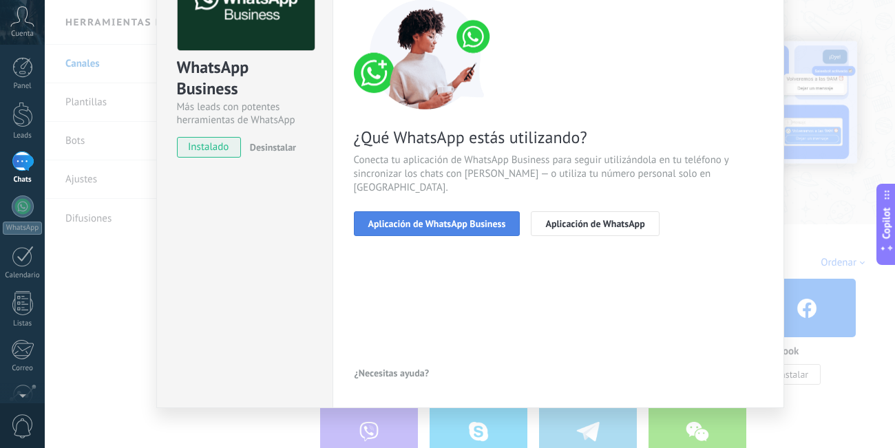
click at [496, 219] on span "Aplicación de WhatsApp Business" at bounding box center [437, 224] width 138 height 10
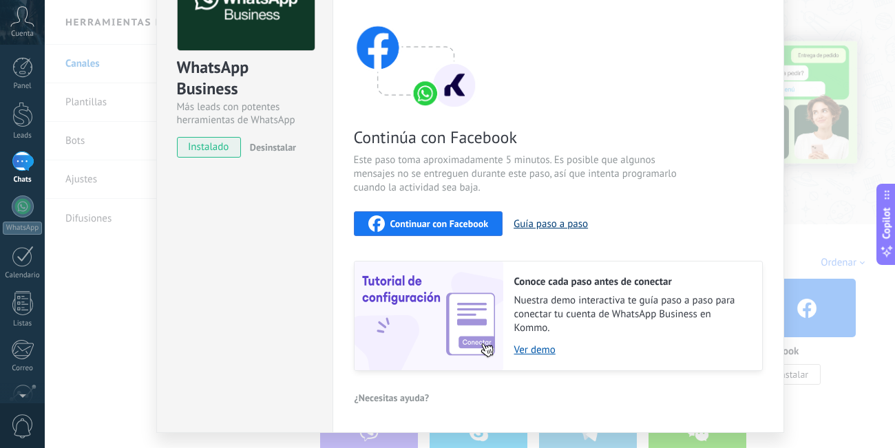
click at [546, 224] on button "Guía paso a paso" at bounding box center [551, 224] width 74 height 13
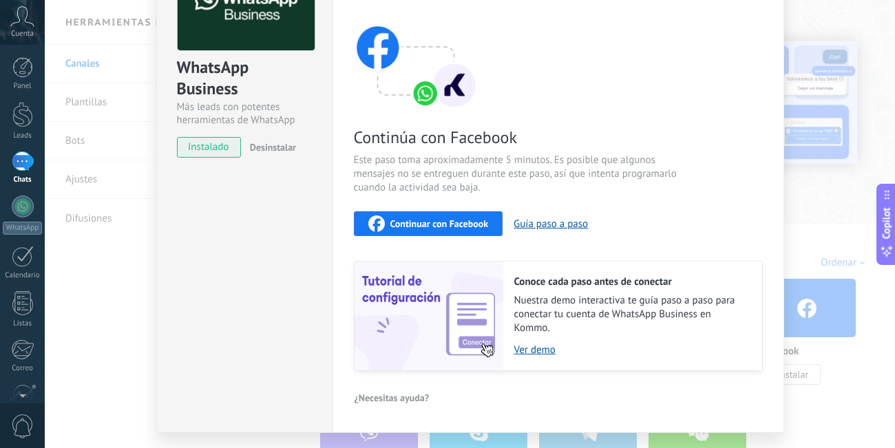
click at [843, 77] on div "WhatsApp Business Más leads con potentes herramientas de WhatsApp instalado Des…" at bounding box center [470, 224] width 850 height 448
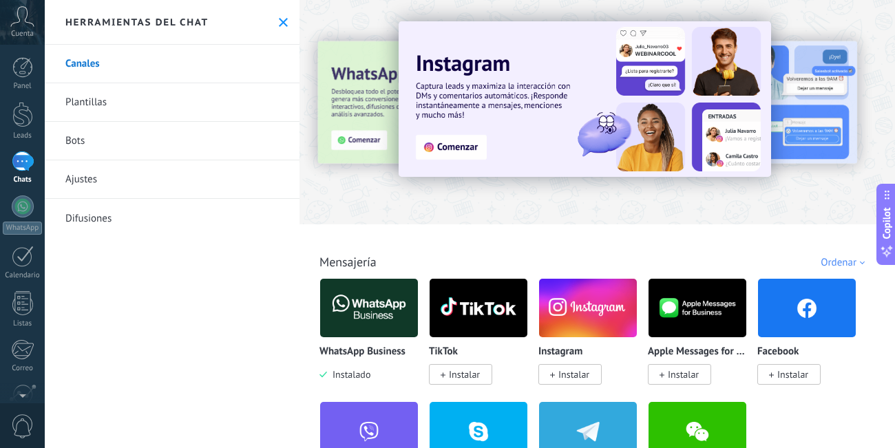
scroll to position [0, 0]
click at [131, 133] on link "Bots" at bounding box center [172, 141] width 255 height 39
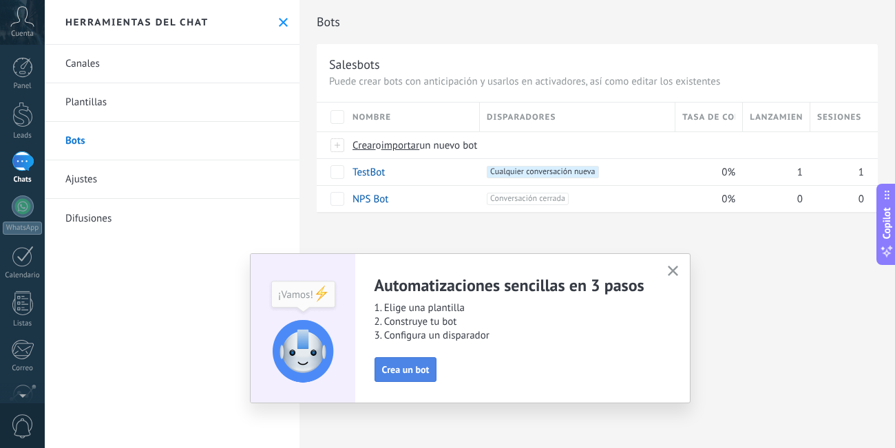
click at [411, 373] on span "Crea un bot" at bounding box center [406, 370] width 48 height 10
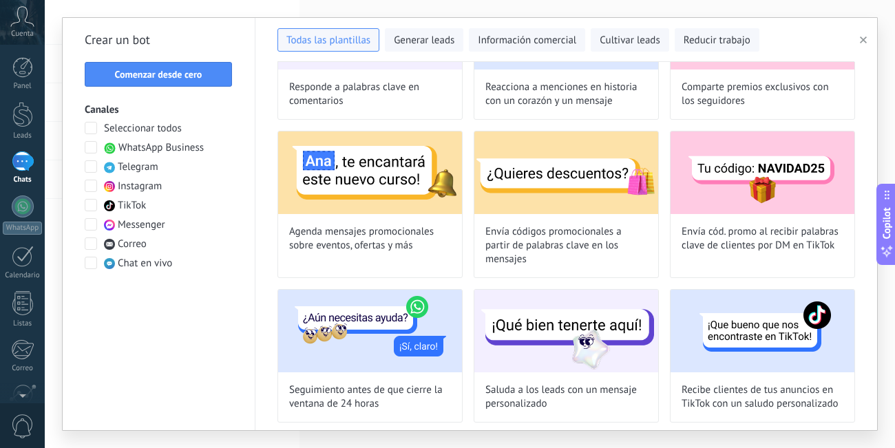
scroll to position [417, 0]
click at [87, 149] on span at bounding box center [91, 147] width 12 height 12
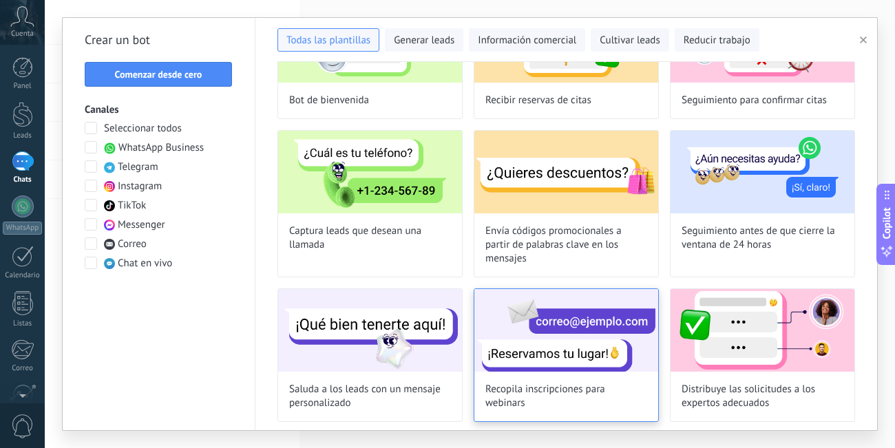
scroll to position [0, 0]
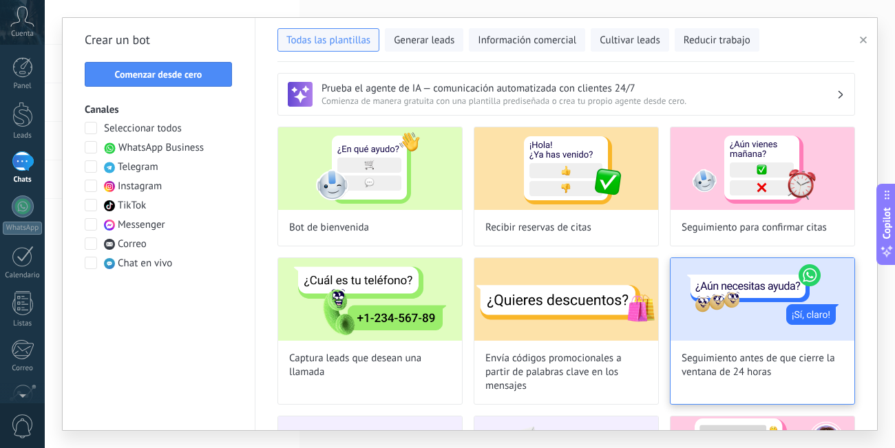
click at [746, 322] on img at bounding box center [763, 299] width 184 height 83
type input "**********"
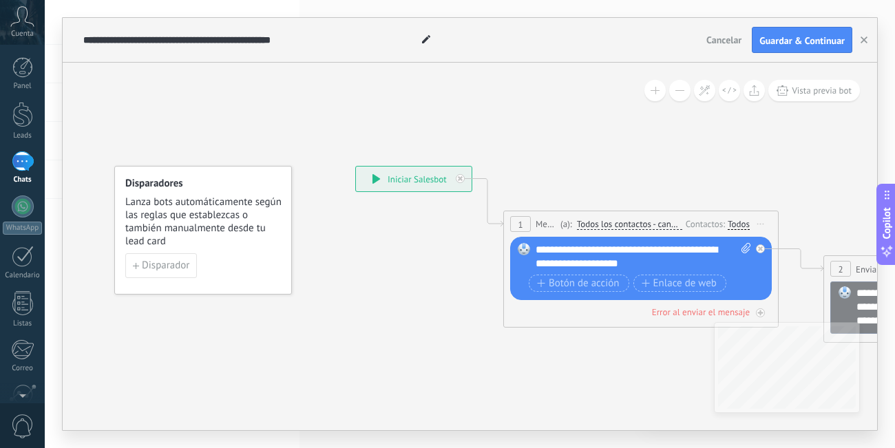
click at [425, 176] on div "**********" at bounding box center [414, 179] width 116 height 25
click at [680, 259] on div "**********" at bounding box center [644, 257] width 216 height 28
click at [684, 291] on button "Enlace de web" at bounding box center [679, 283] width 93 height 17
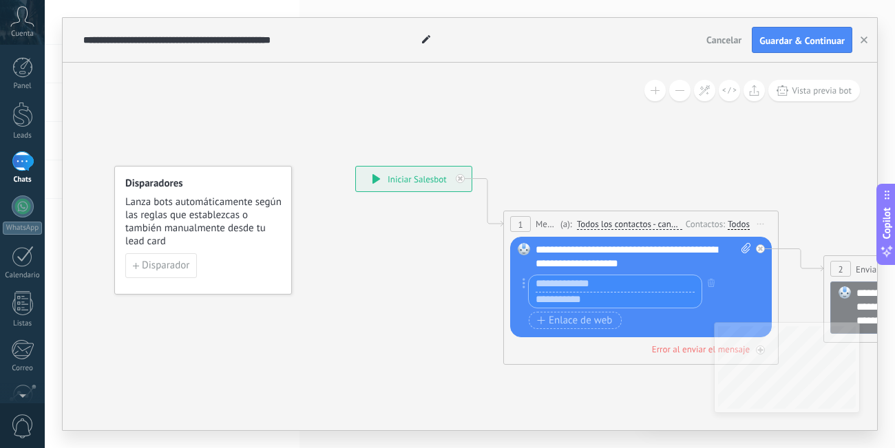
click at [595, 289] on input "text" at bounding box center [615, 283] width 173 height 17
click at [584, 297] on input "text" at bounding box center [615, 300] width 173 height 17
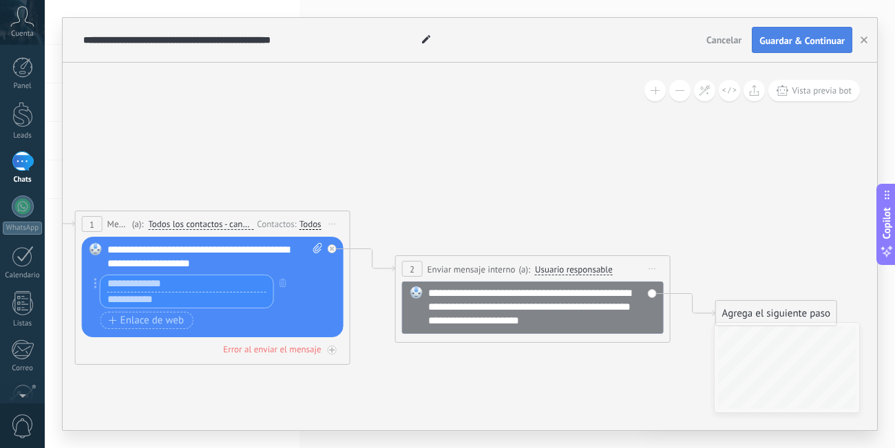
click at [797, 43] on span "Guardar & Continuar" at bounding box center [801, 41] width 85 height 10
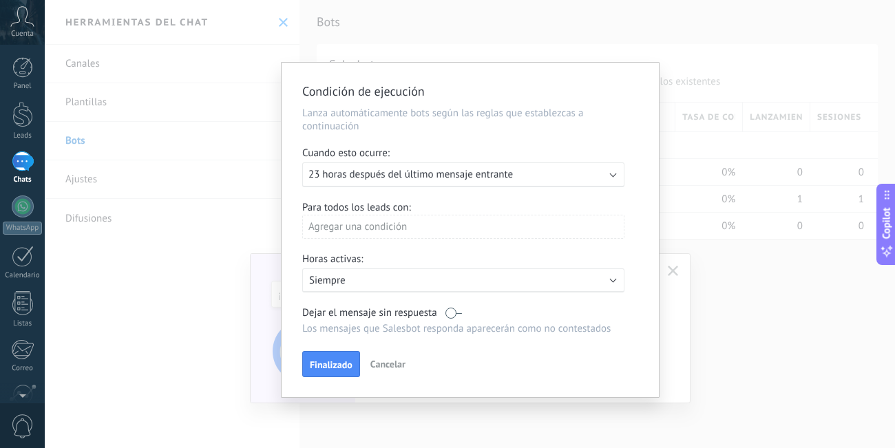
click at [367, 235] on div "Agregar una condición" at bounding box center [463, 227] width 322 height 24
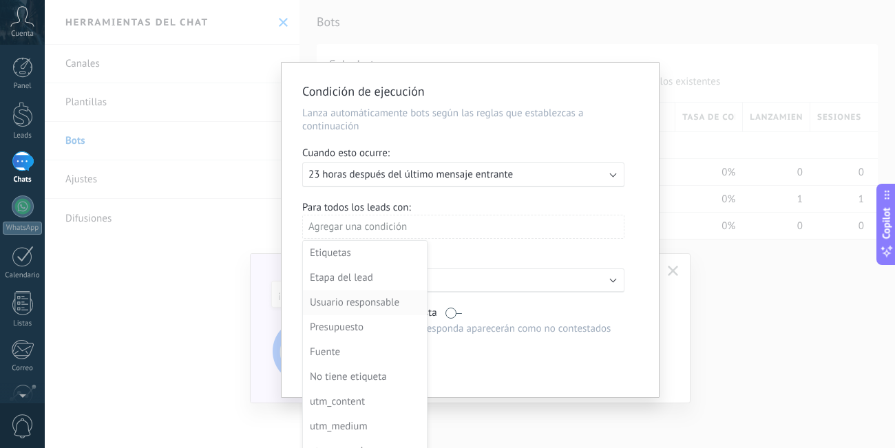
scroll to position [149, 0]
click at [551, 234] on div at bounding box center [470, 237] width 377 height 348
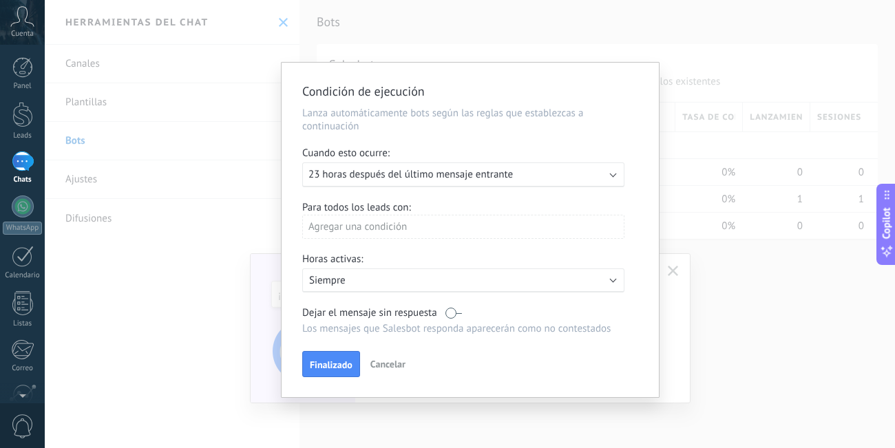
click at [589, 287] on div "Activo: Siempre" at bounding box center [463, 280] width 309 height 13
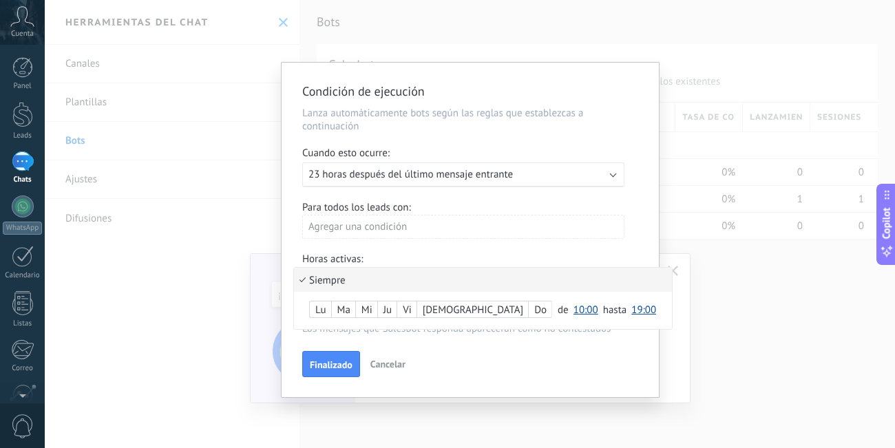
click at [589, 292] on li "Siempre" at bounding box center [483, 280] width 378 height 24
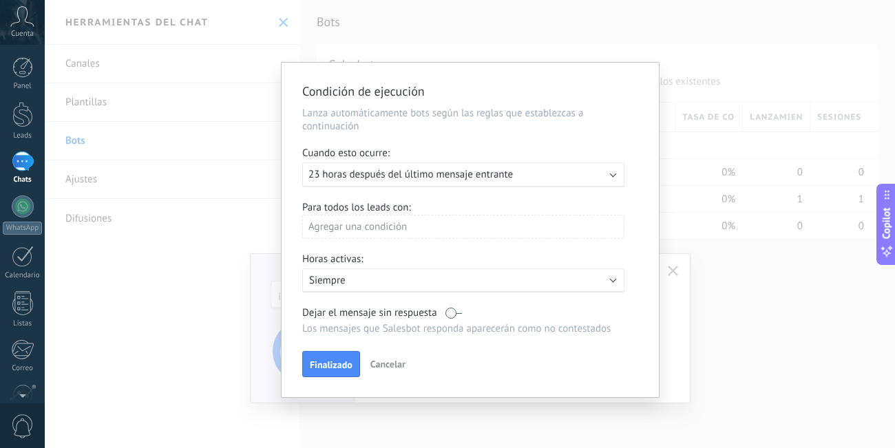
click at [749, 341] on div "Condición de ejecución [PERSON_NAME] automáticamente bots según las reglas que …" at bounding box center [470, 224] width 850 height 448
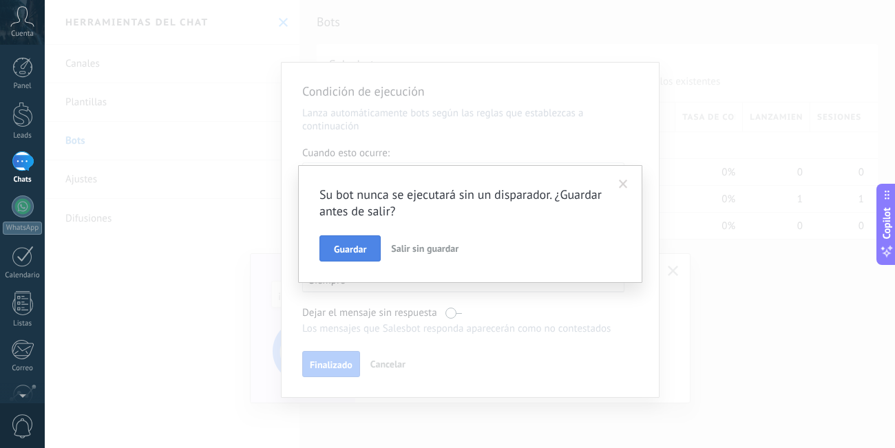
click at [355, 242] on button "Guardar" at bounding box center [349, 248] width 61 height 26
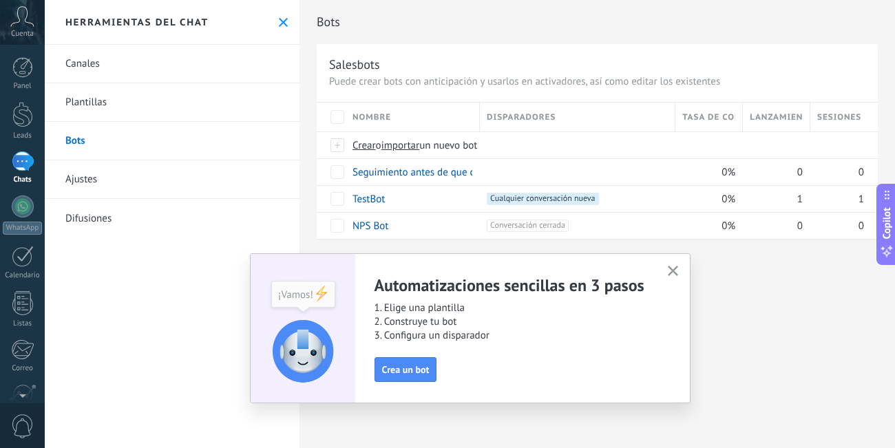
click at [105, 105] on link "Plantillas" at bounding box center [172, 102] width 255 height 39
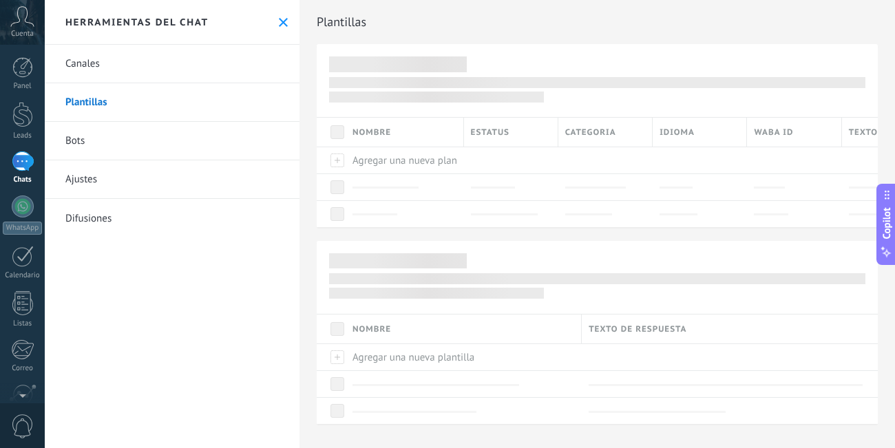
click at [120, 54] on link "Canales" at bounding box center [172, 64] width 255 height 39
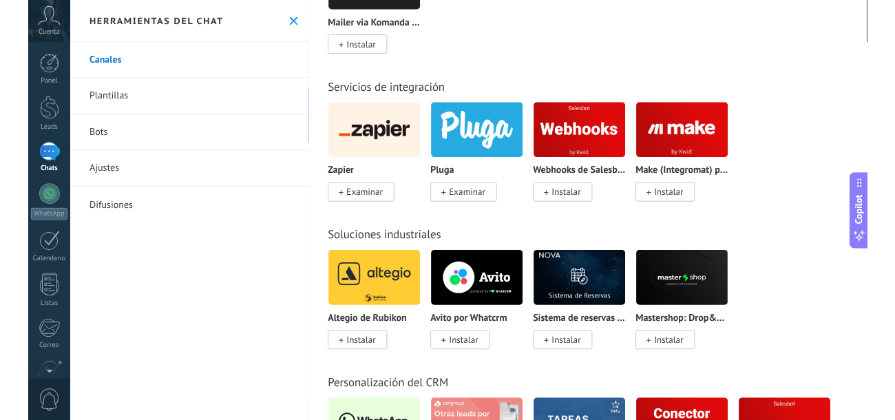
scroll to position [3061, 0]
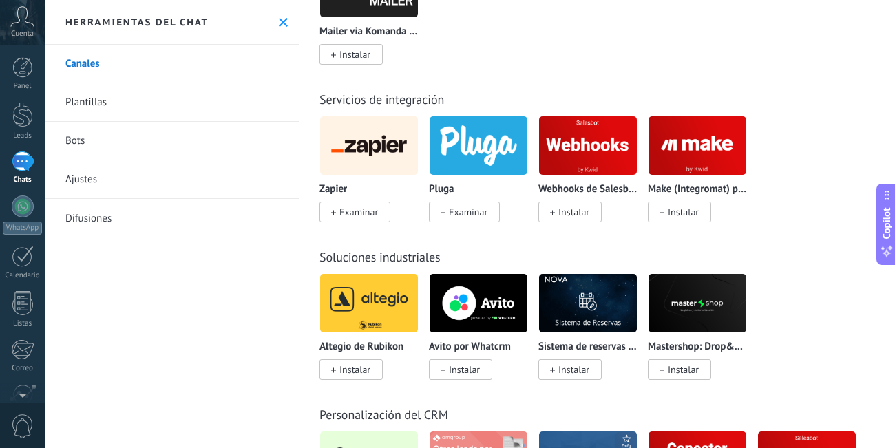
type textarea "**********"
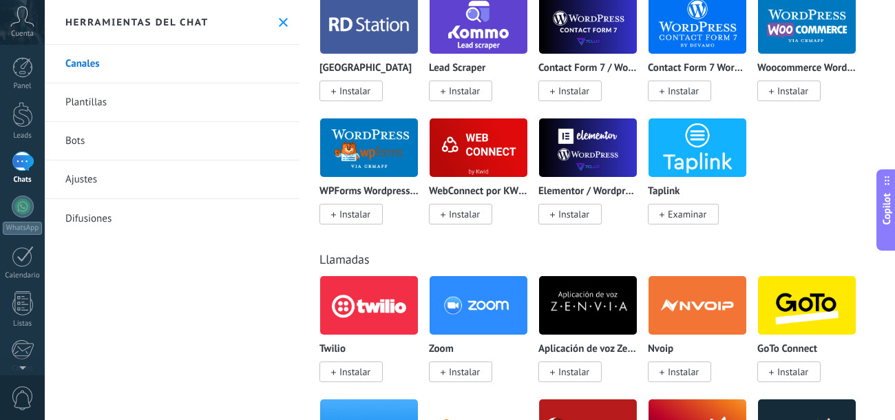
scroll to position [3077, 0]
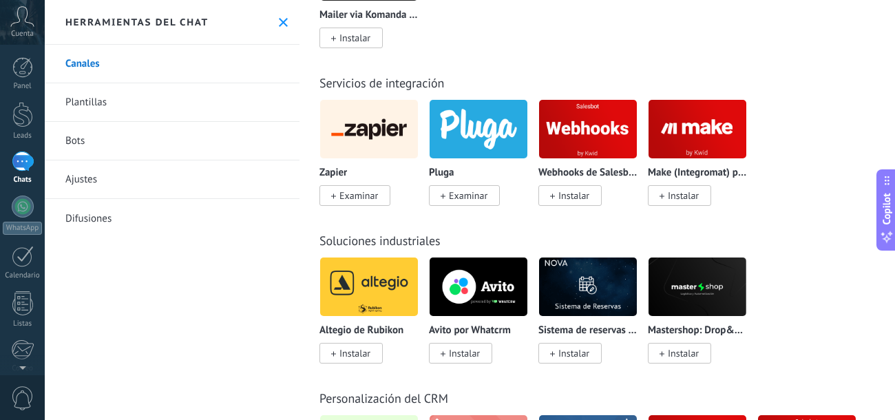
click at [605, 202] on div "Webhooks de Salesbot por KWID Instalar" at bounding box center [587, 150] width 99 height 103
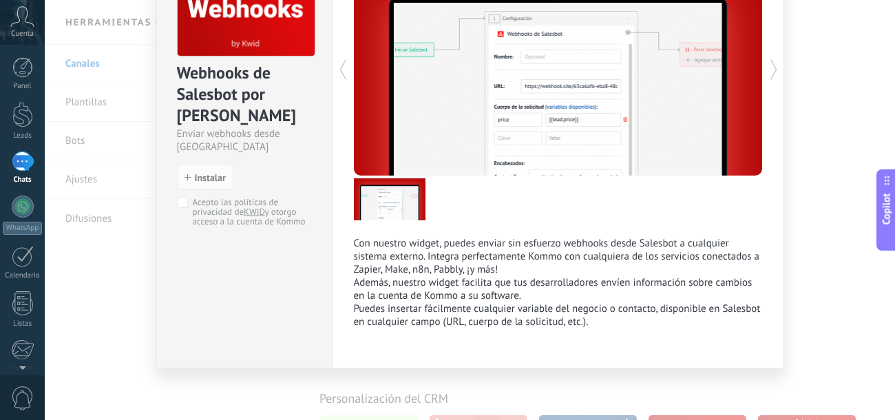
scroll to position [116, 0]
click at [532, 238] on p "Con nuestro widget, puedes enviar sin esfuerzo webhooks desde Salesbot a cualqu…" at bounding box center [558, 256] width 409 height 39
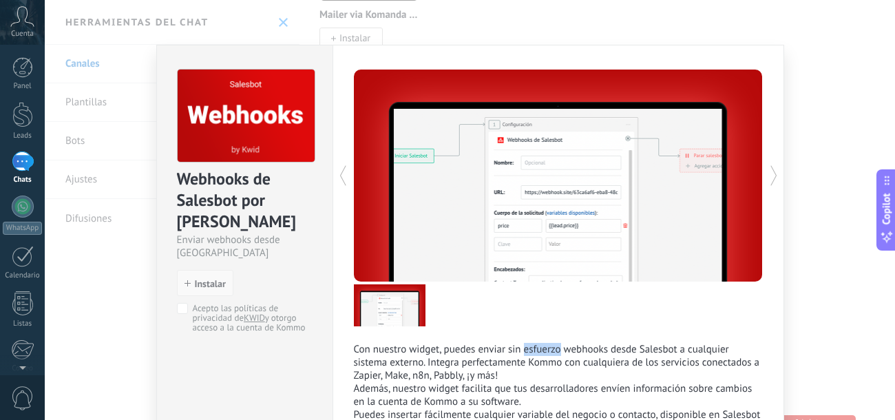
click at [213, 279] on span "Instalar" at bounding box center [210, 284] width 31 height 10
click at [204, 279] on span "Instalar" at bounding box center [210, 284] width 31 height 10
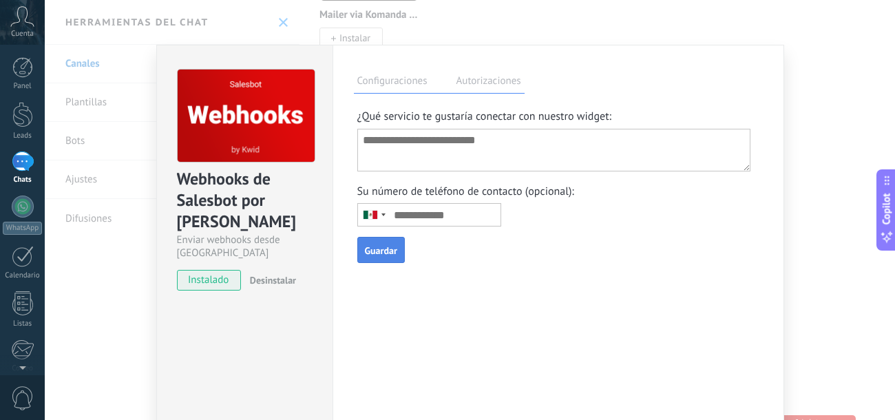
click at [444, 146] on textarea at bounding box center [554, 150] width 394 height 43
type textarea "***"
click at [411, 212] on input "text" at bounding box center [429, 214] width 144 height 23
paste input "**********"
type input "**********"
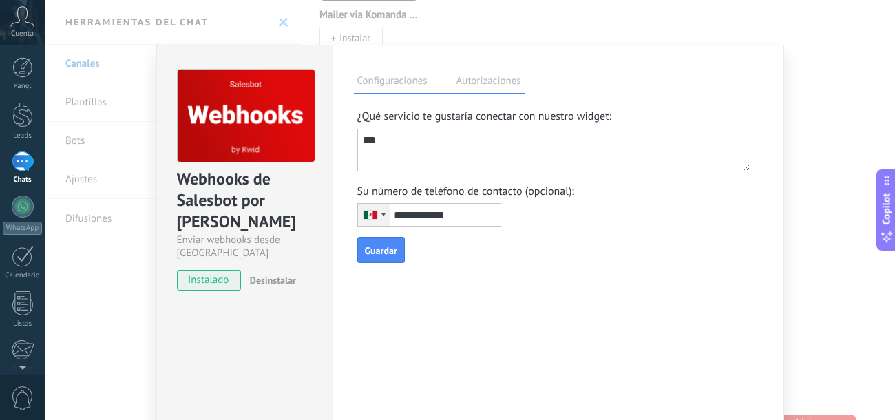
click at [382, 216] on div "Telephone country code" at bounding box center [383, 214] width 4 height 3
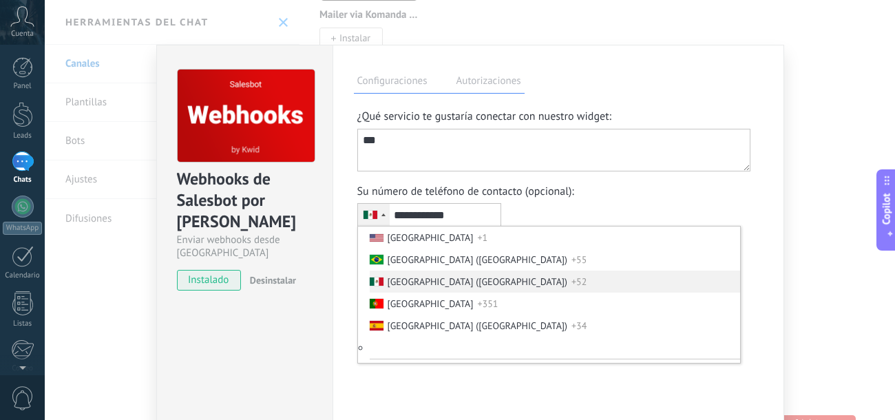
click at [382, 216] on div "Telephone country code" at bounding box center [383, 214] width 4 height 3
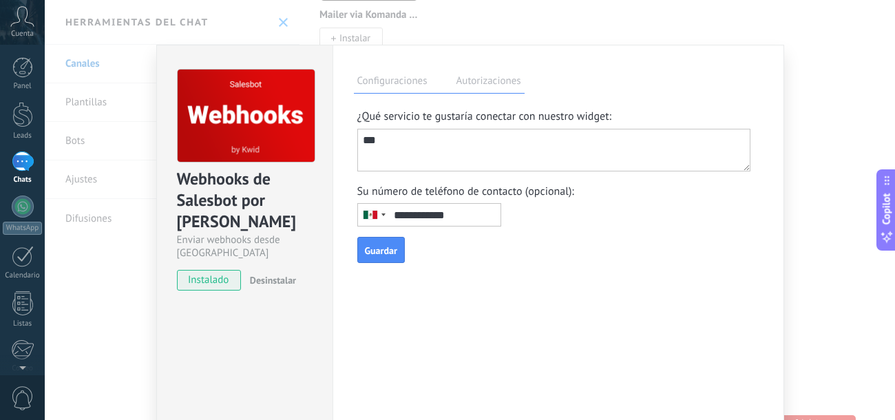
click at [559, 213] on div "Su número de teléfono de contacto (opcional): [GEOGRAPHIC_DATA] +1 [GEOGRAPHIC_…" at bounding box center [558, 206] width 402 height 43
click at [500, 76] on label "Autorizaciones" at bounding box center [489, 83] width 72 height 20
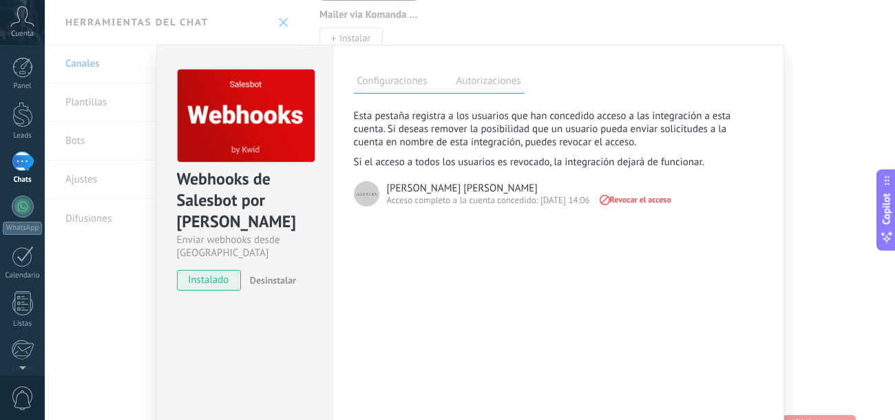
click at [390, 83] on label "Configuraciones" at bounding box center [392, 83] width 77 height 20
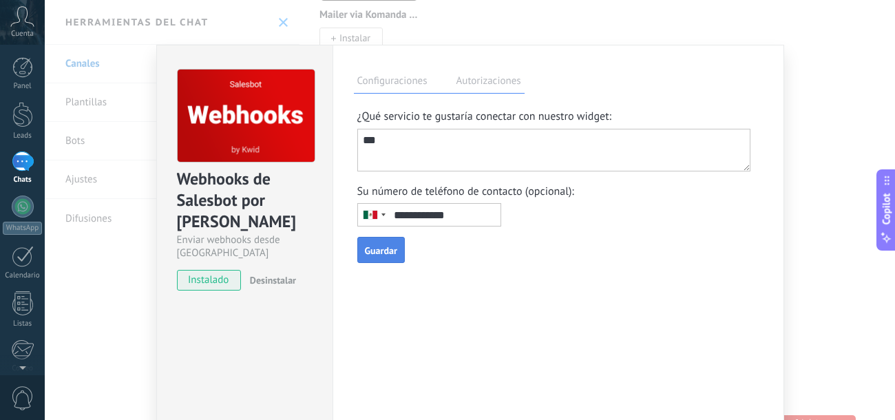
click at [379, 255] on span "Guardar" at bounding box center [381, 251] width 32 height 10
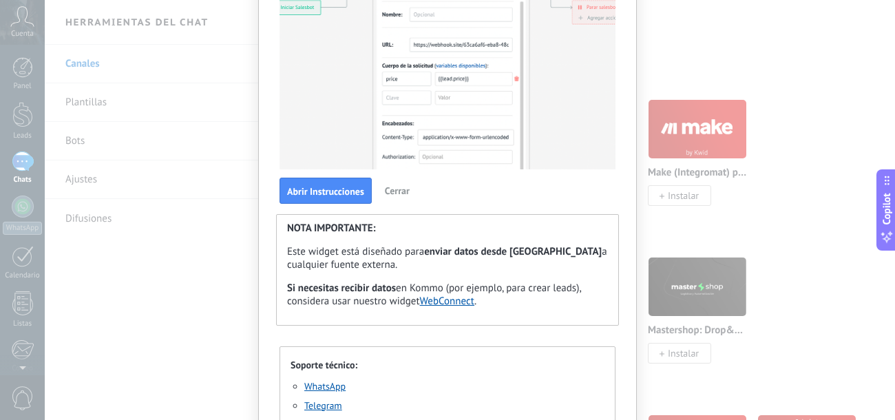
scroll to position [207, 0]
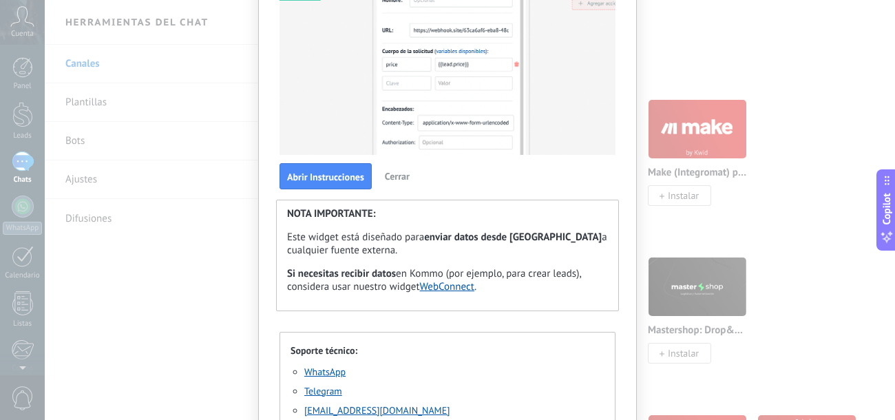
click at [365, 293] on p "Si necesitas recibir datos en Kommo (por ejemplo, para crear leads), considera …" at bounding box center [447, 285] width 321 height 36
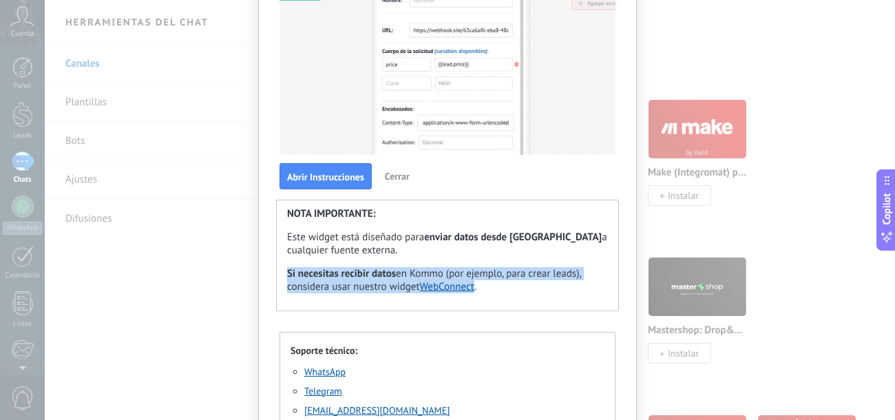
click at [365, 293] on p "Si necesitas recibir datos en Kommo (por ejemplo, para crear leads), considera …" at bounding box center [447, 285] width 321 height 36
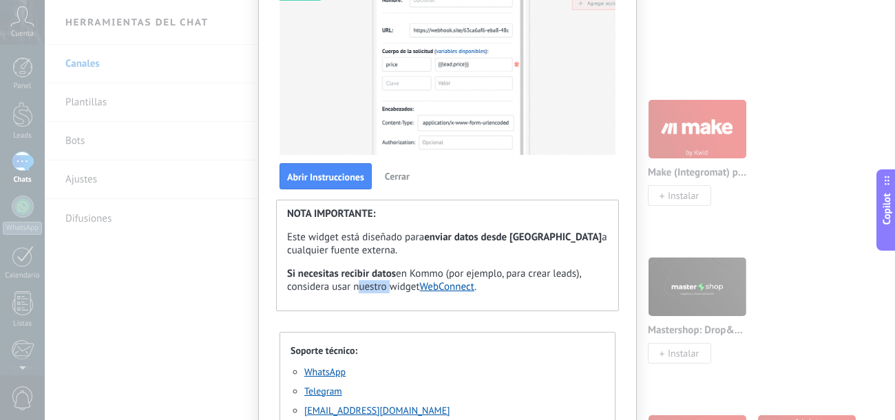
click at [365, 293] on p "Si necesitas recibir datos en Kommo (por ejemplo, para crear leads), considera …" at bounding box center [447, 285] width 321 height 36
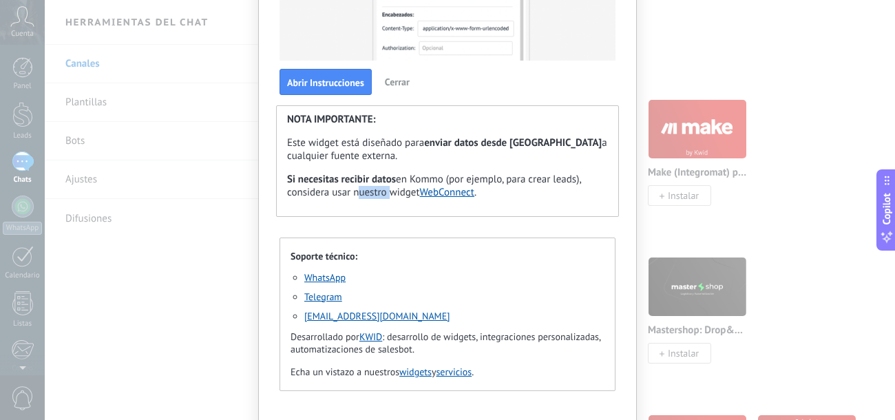
scroll to position [375, 0]
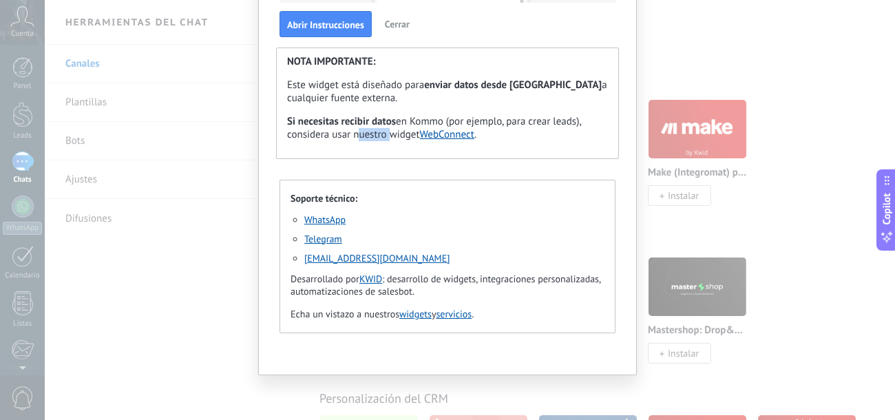
click at [454, 131] on link "WebConnect" at bounding box center [447, 134] width 55 height 13
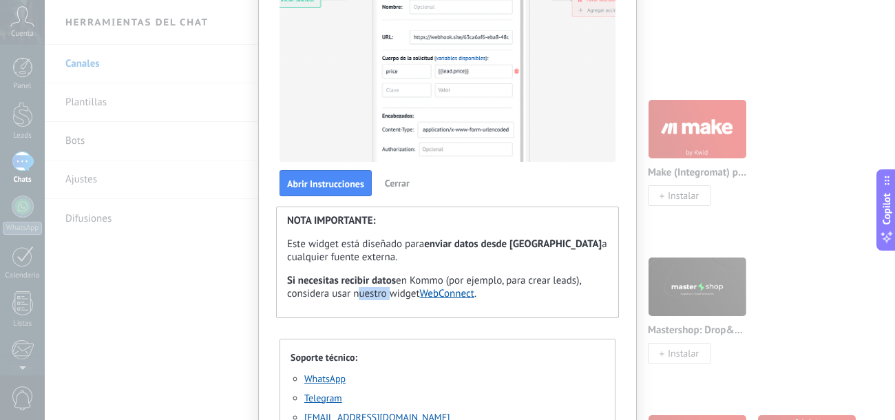
scroll to position [200, 0]
click at [341, 196] on button "Abrir Instrucciones" at bounding box center [326, 182] width 92 height 26
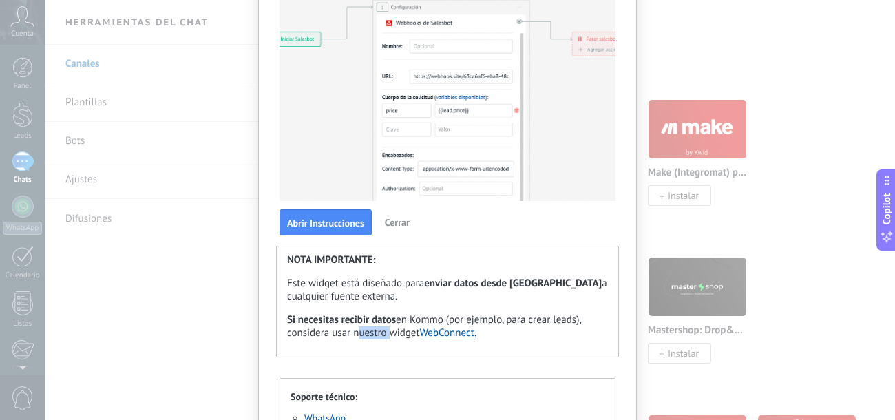
scroll to position [173, 0]
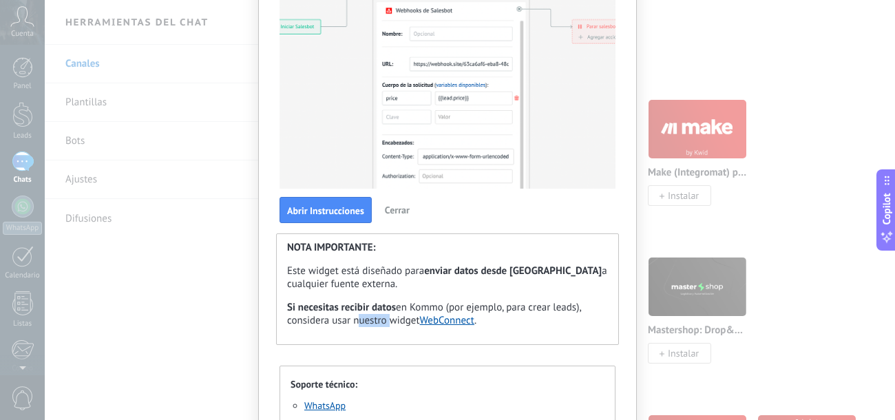
click at [404, 211] on span "Cerrar" at bounding box center [397, 210] width 25 height 12
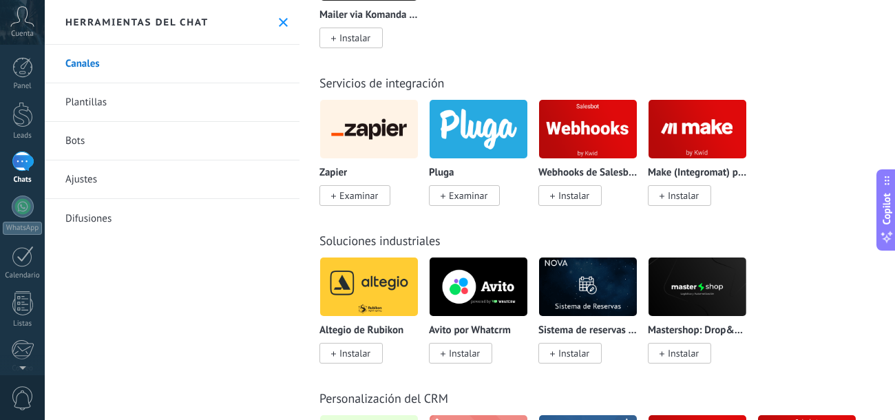
scroll to position [41, 0]
click at [587, 179] on p "Webhooks de Salesbot por [PERSON_NAME]" at bounding box center [587, 173] width 99 height 12
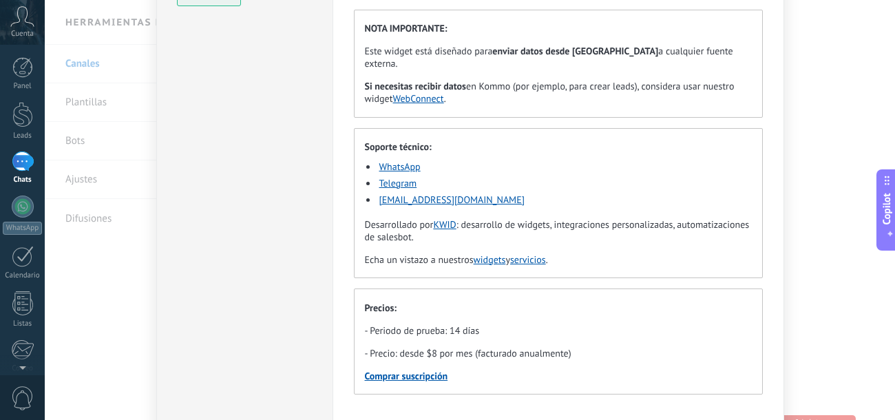
scroll to position [0, 0]
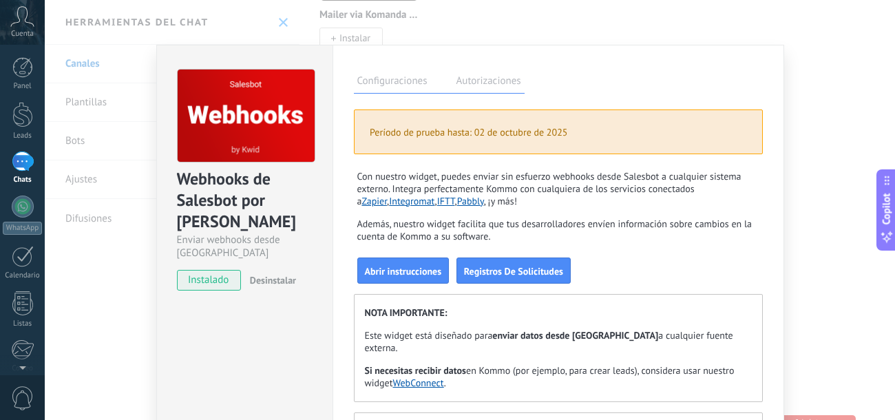
click at [111, 141] on div "Webhooks de Salesbot por KWID Enviar webhooks desde Salesbot instalado Desinsta…" at bounding box center [470, 210] width 850 height 420
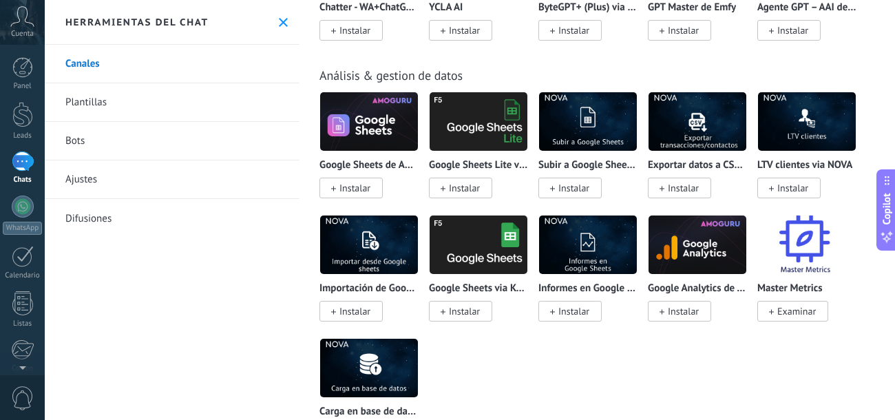
scroll to position [4542, 0]
